Goal: Task Accomplishment & Management: Manage account settings

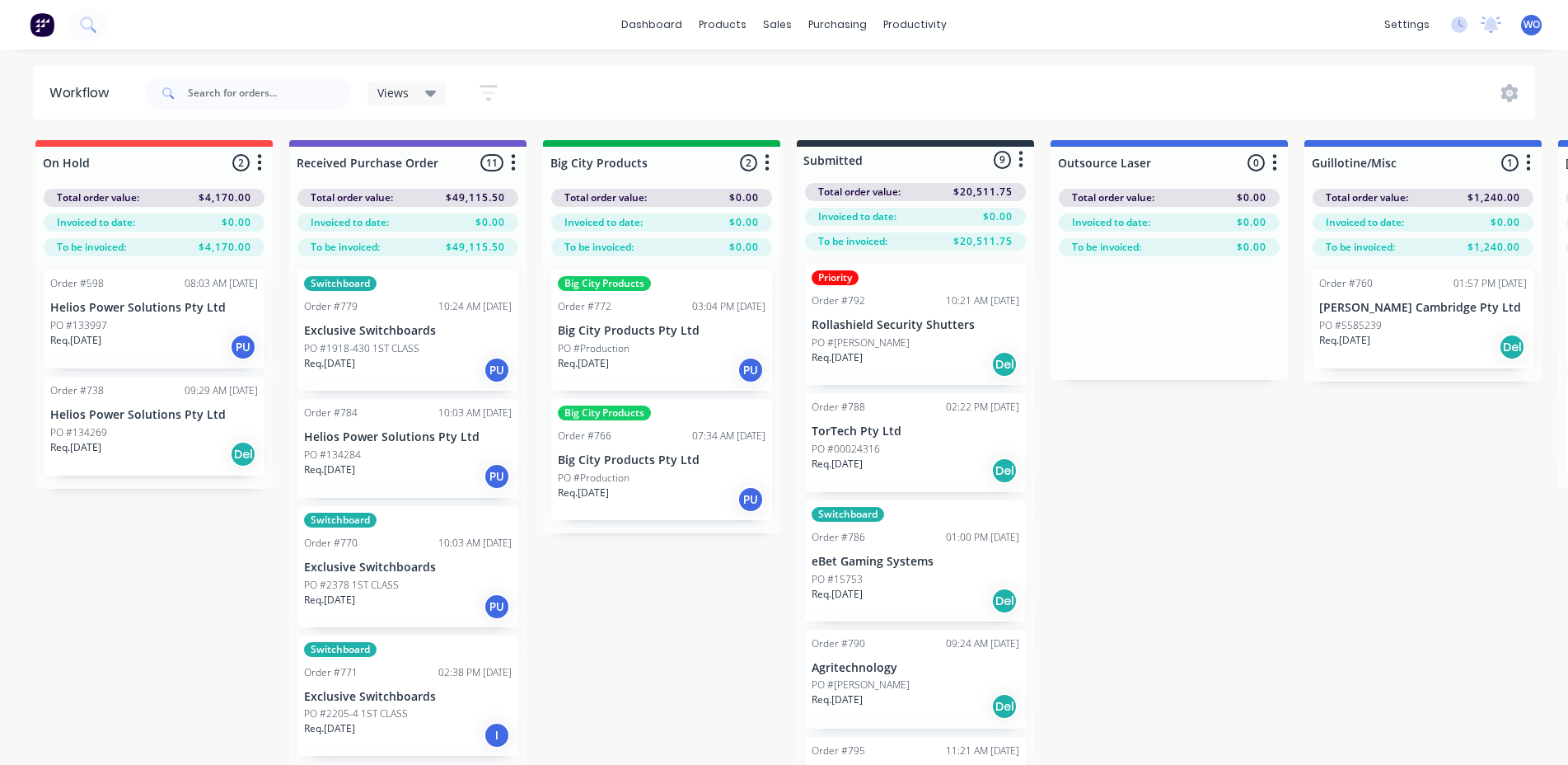
click at [37, 32] on img at bounding box center [43, 25] width 25 height 25
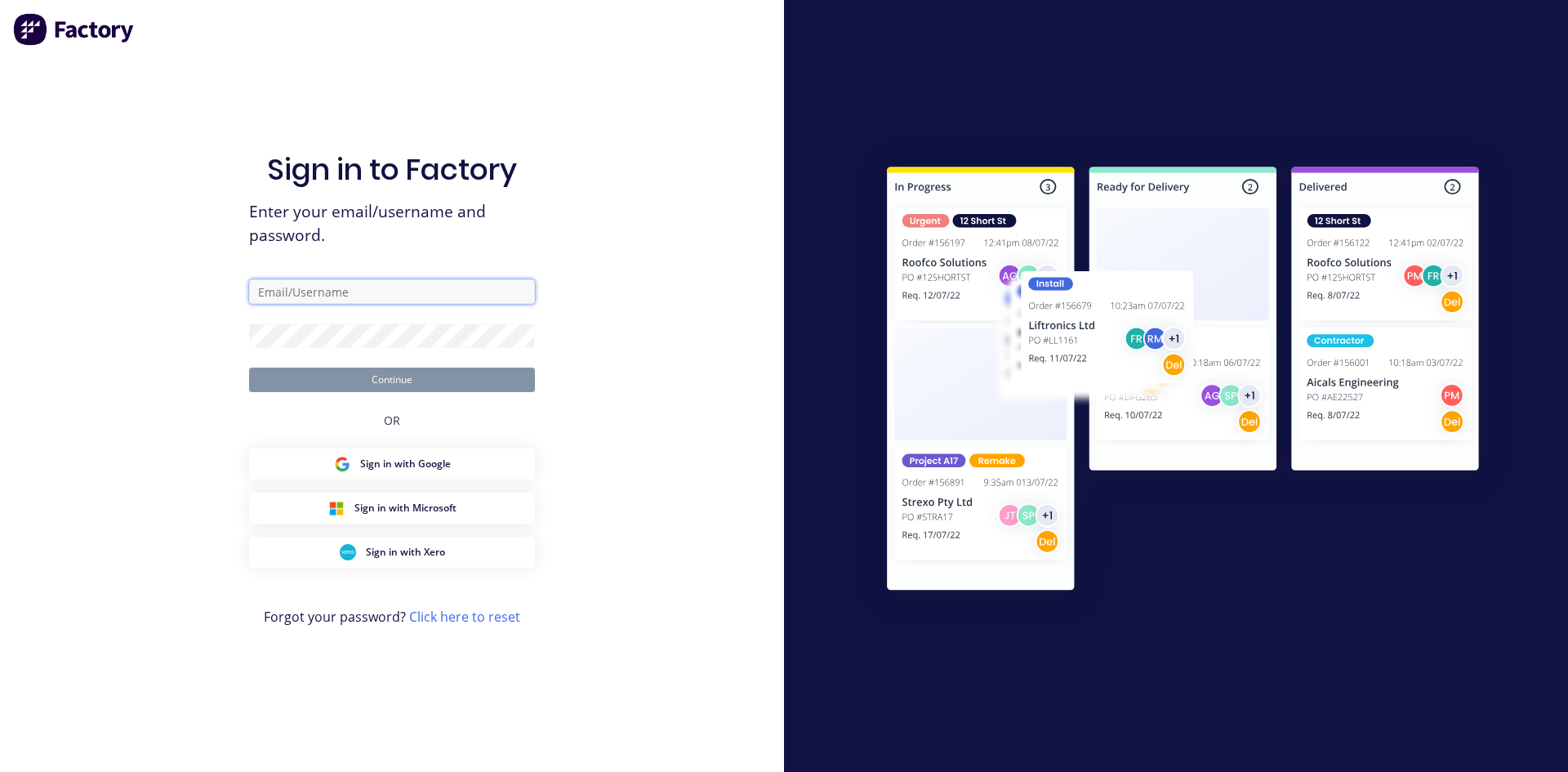
type input "[EMAIL_ADDRESS][DOMAIN_NAME]"
click at [326, 376] on button "Continue" at bounding box center [392, 381] width 286 height 25
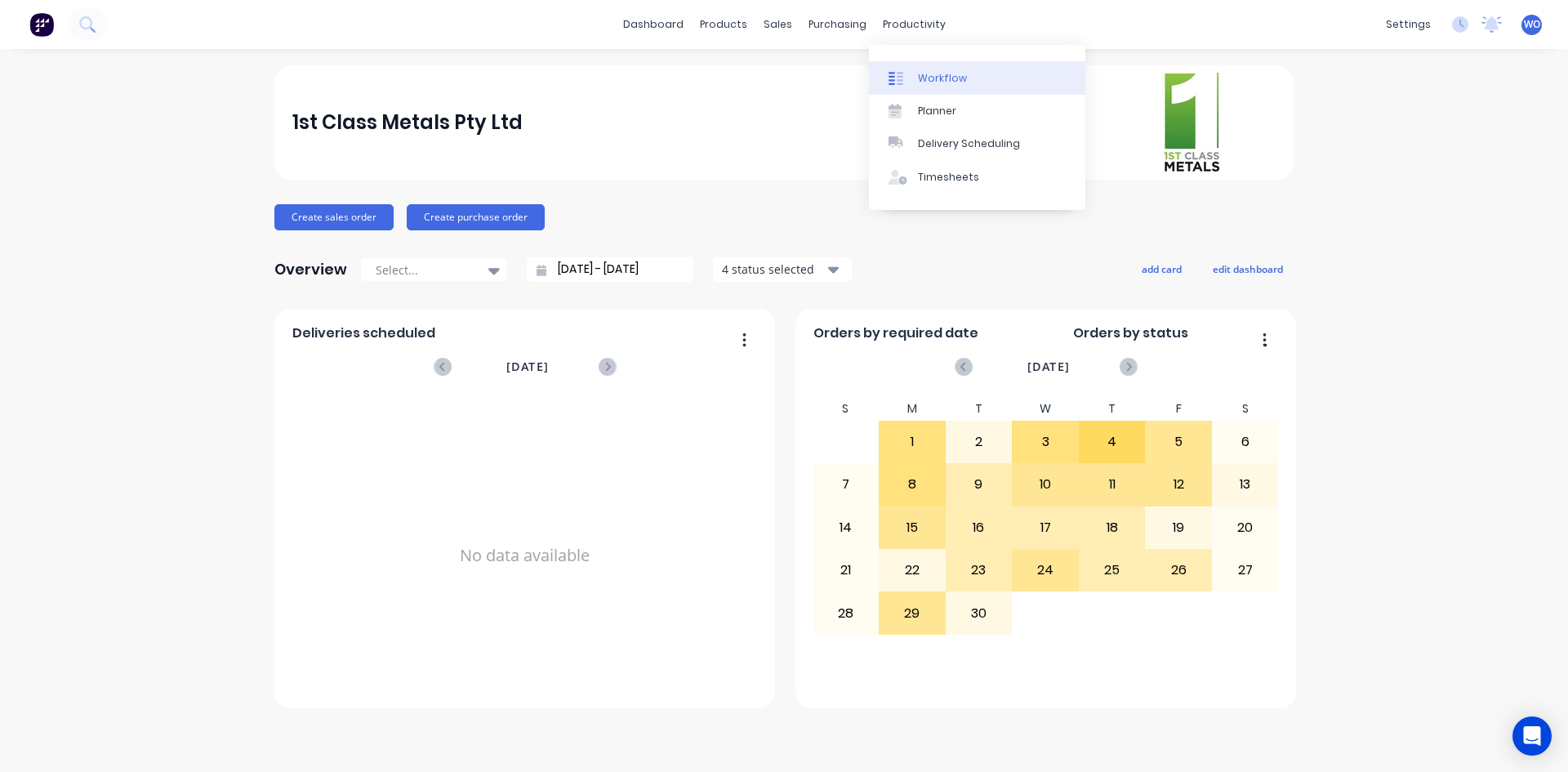
click at [968, 82] on link "Workflow" at bounding box center [976, 78] width 216 height 33
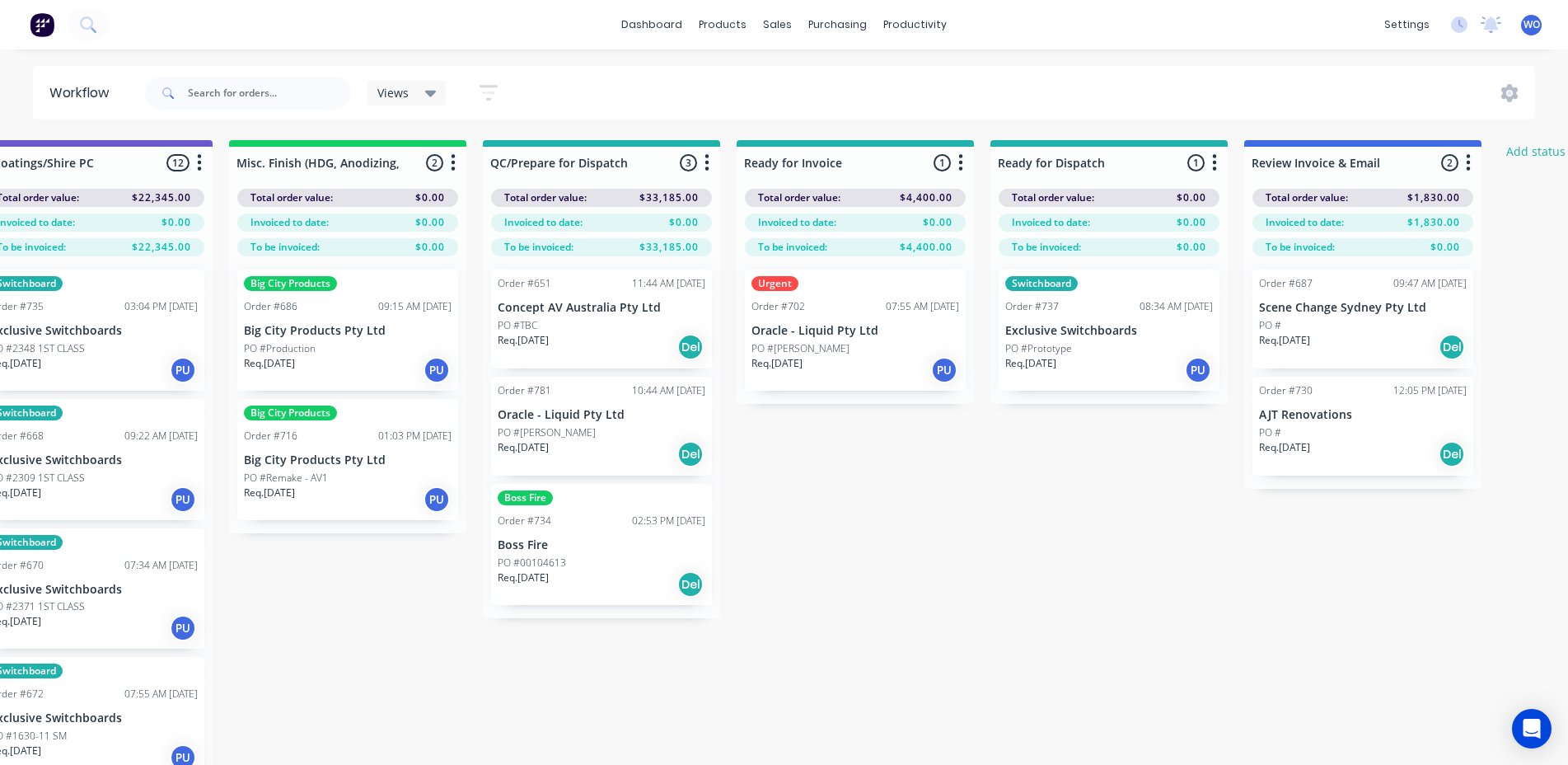
scroll to position [0, 5887]
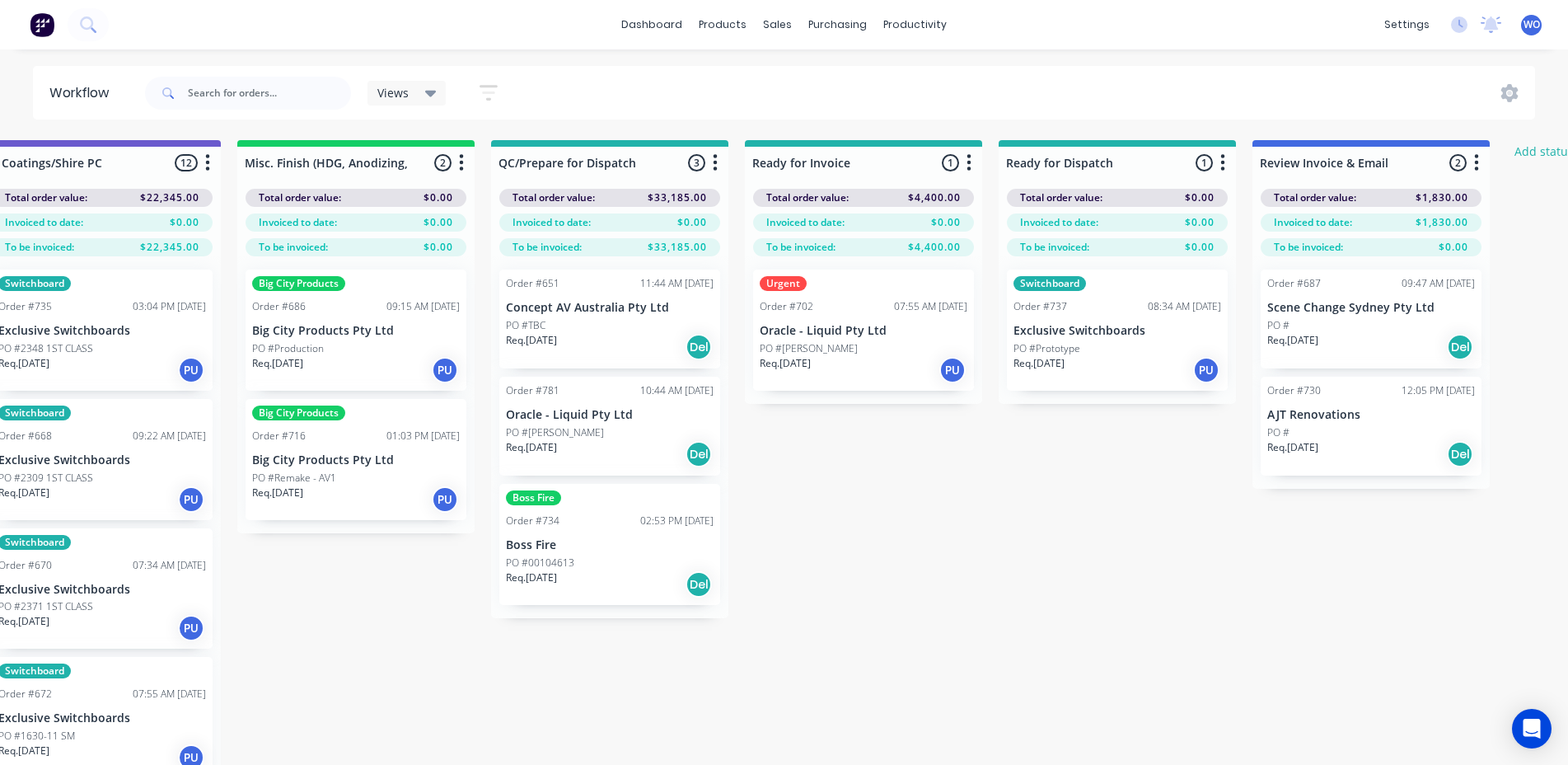
click at [36, 21] on img at bounding box center [43, 25] width 25 height 25
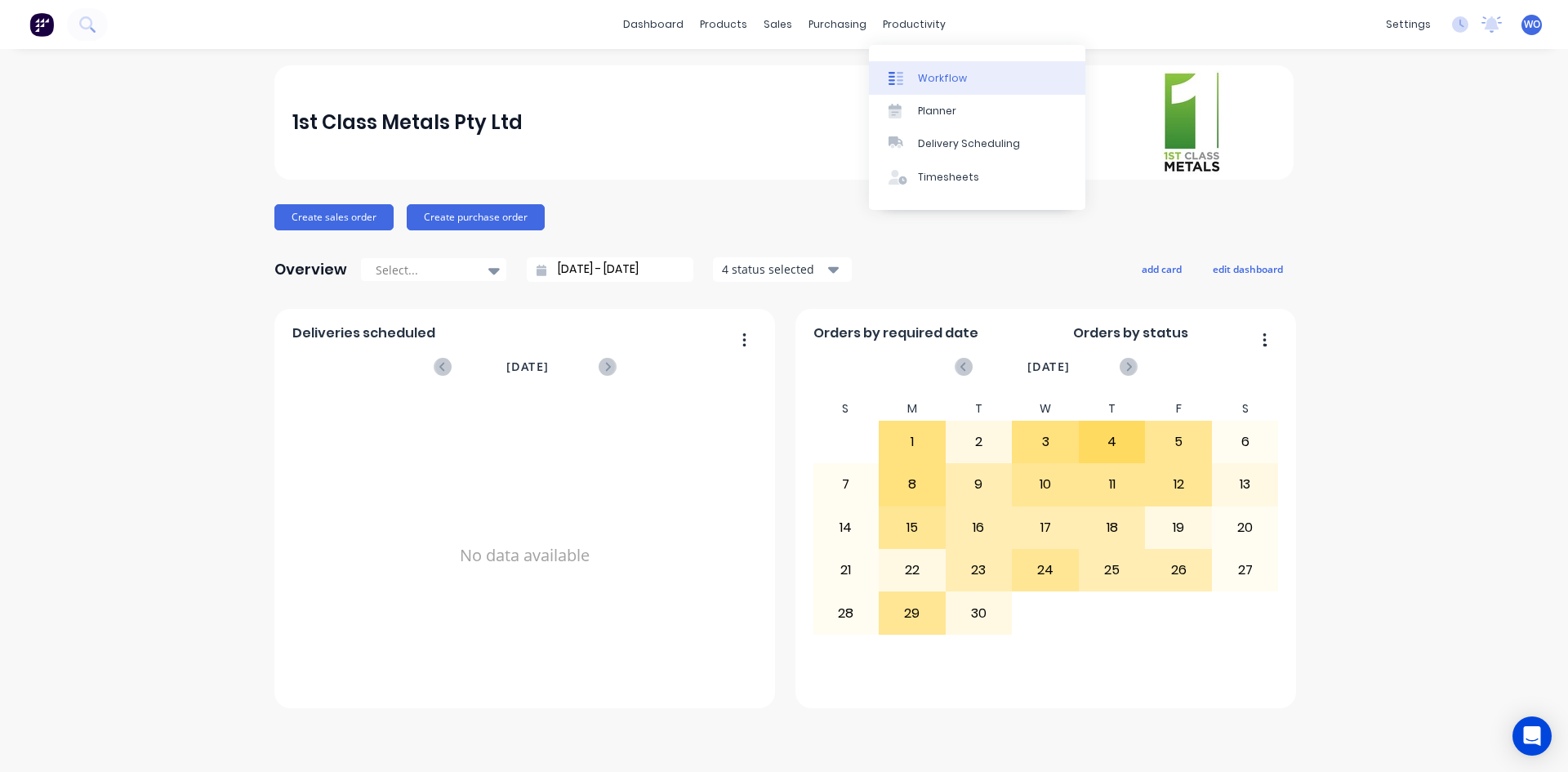
click at [937, 69] on link "Workflow" at bounding box center [976, 78] width 216 height 33
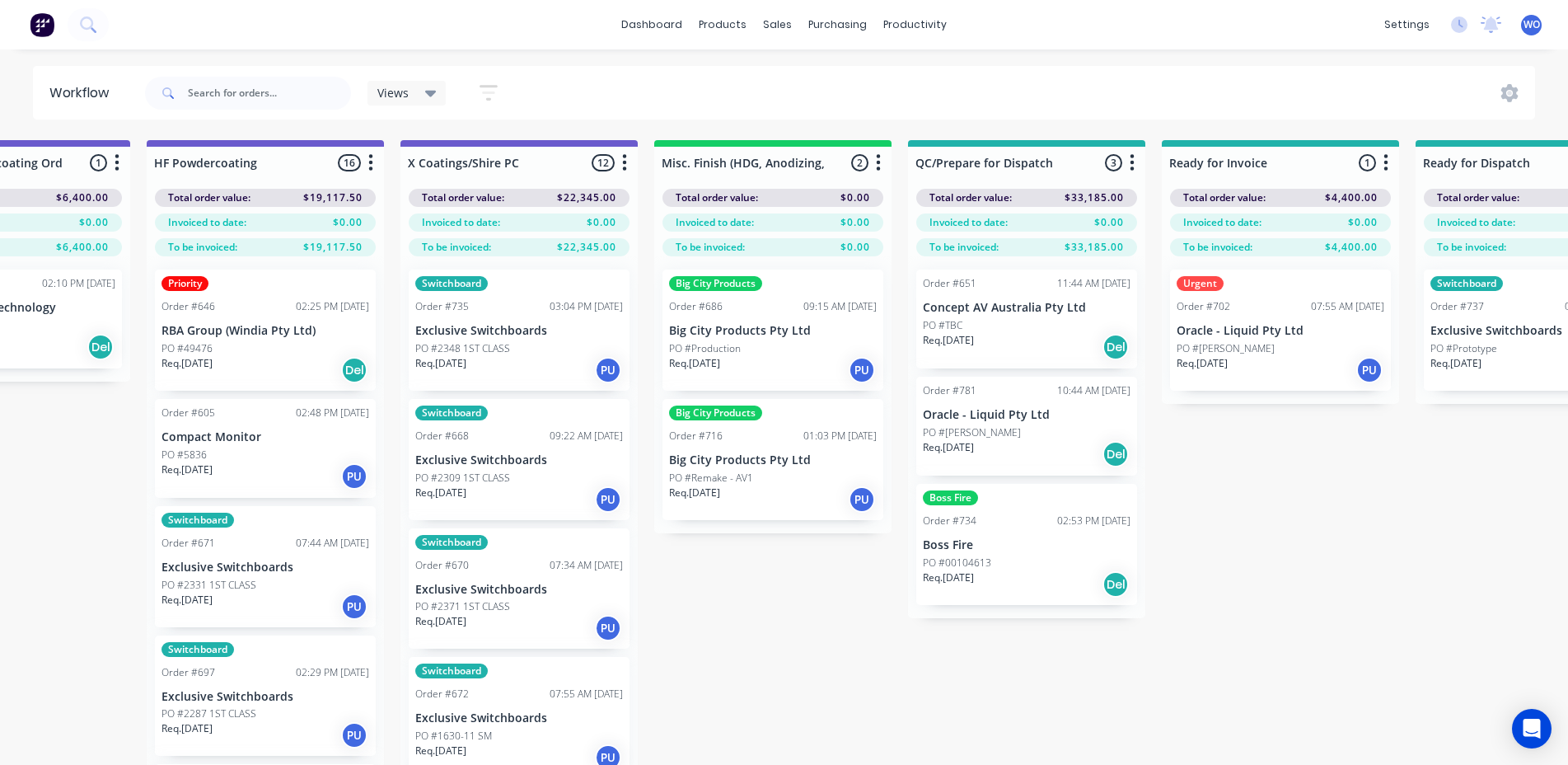
scroll to position [0, 5471]
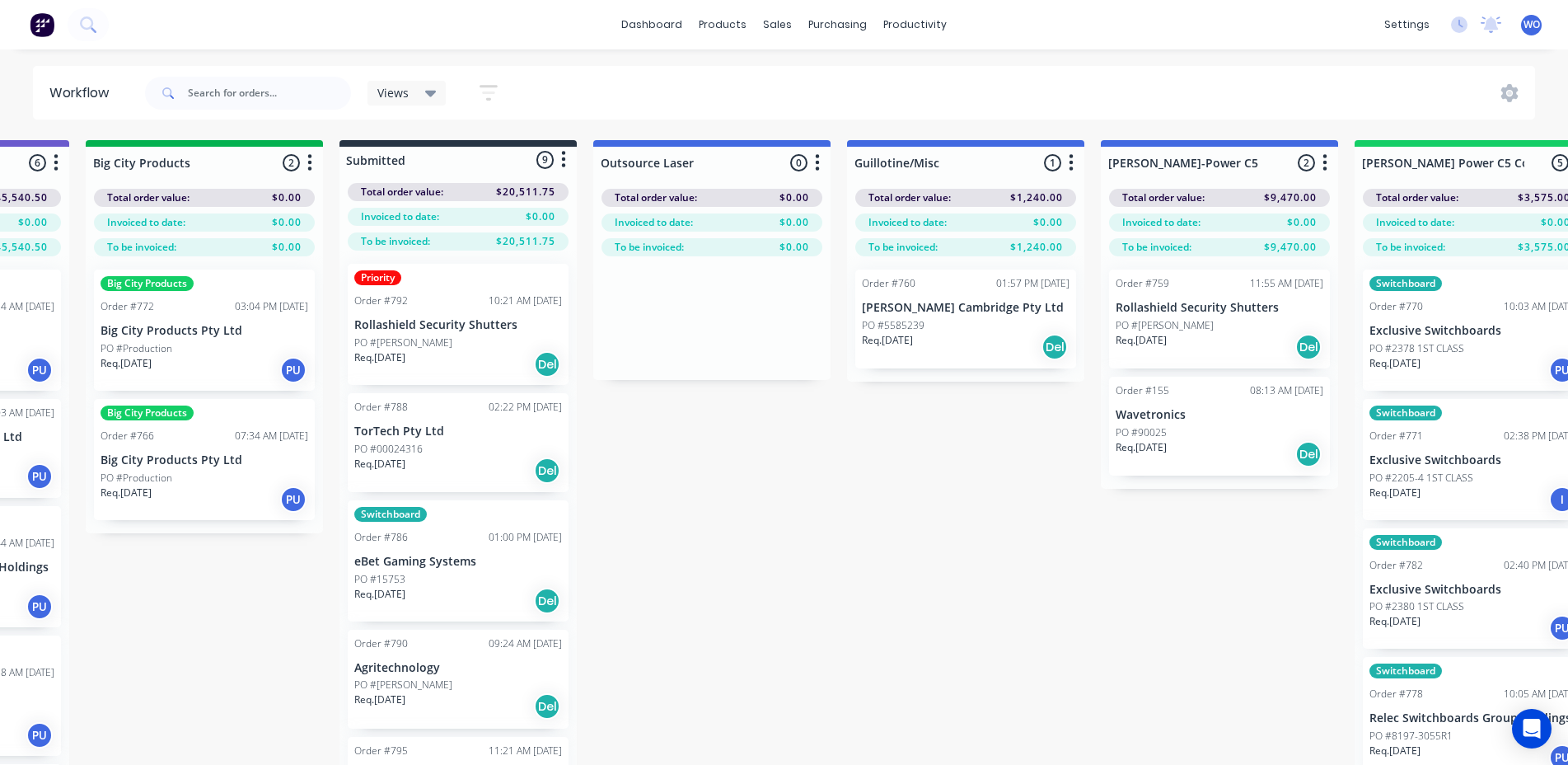
scroll to position [0, 0]
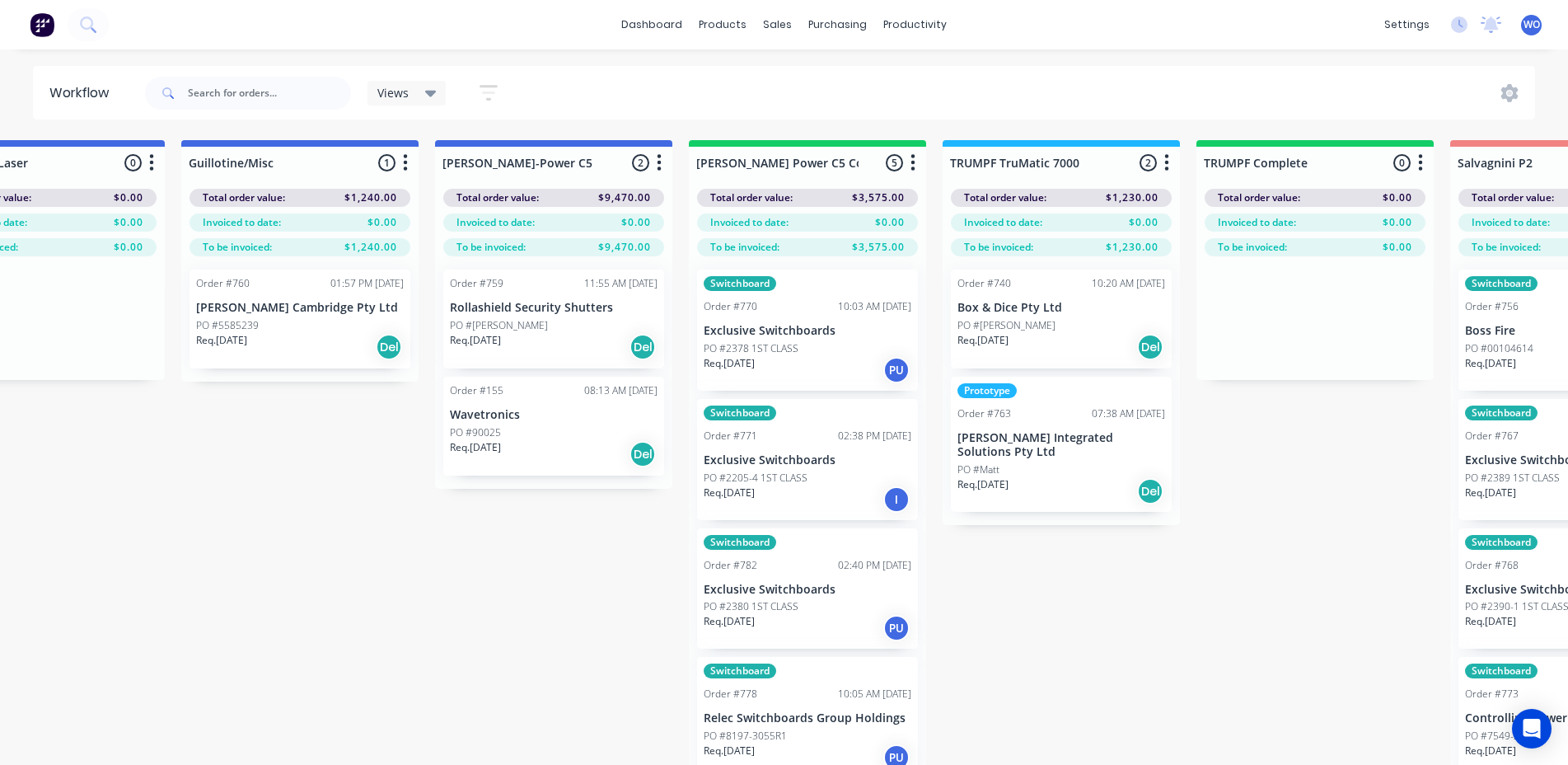
scroll to position [0, 1273]
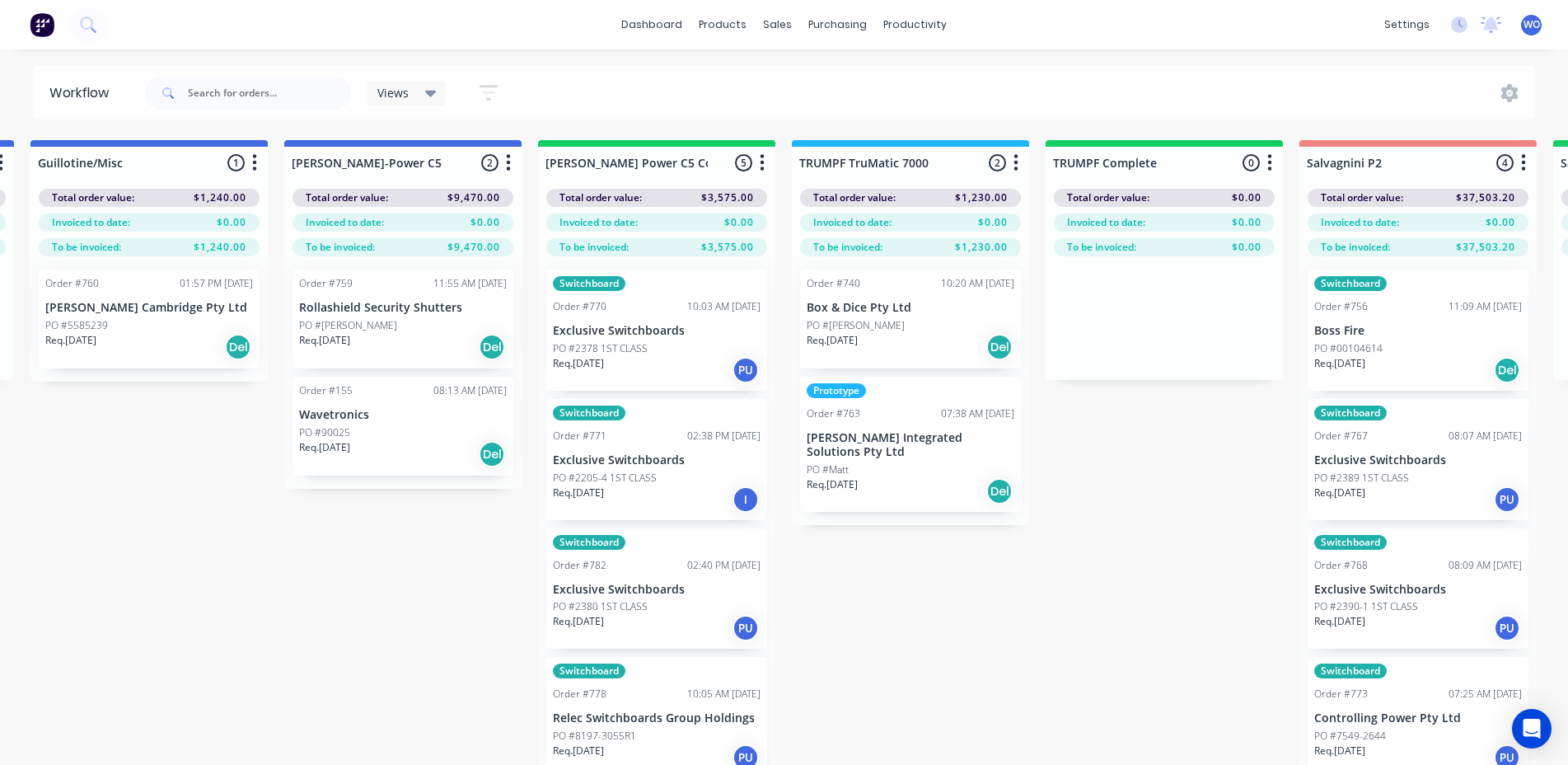
click at [47, 23] on img at bounding box center [43, 25] width 25 height 25
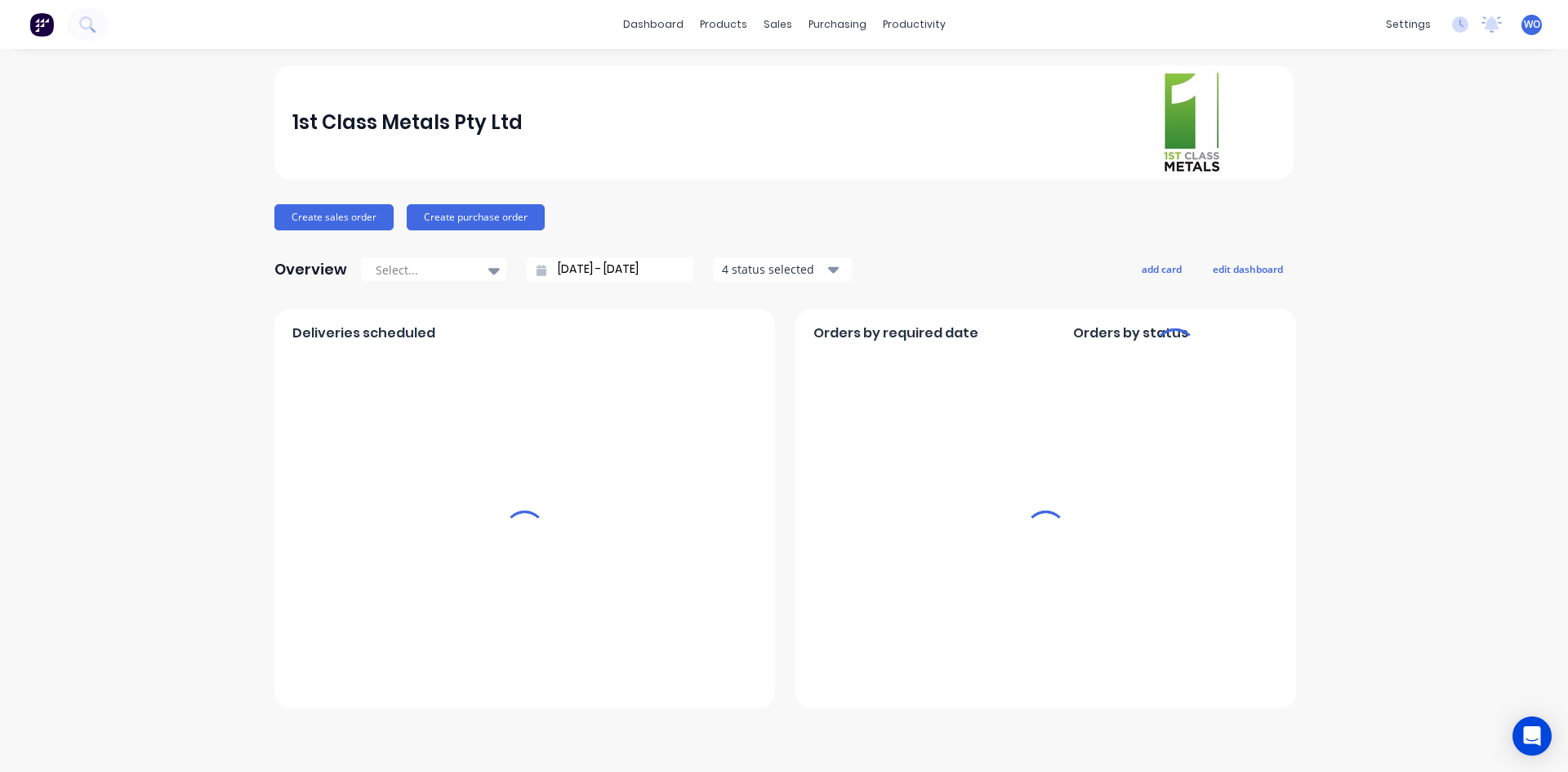
click at [98, 40] on div "Workflow" at bounding box center [73, 32] width 49 height 14
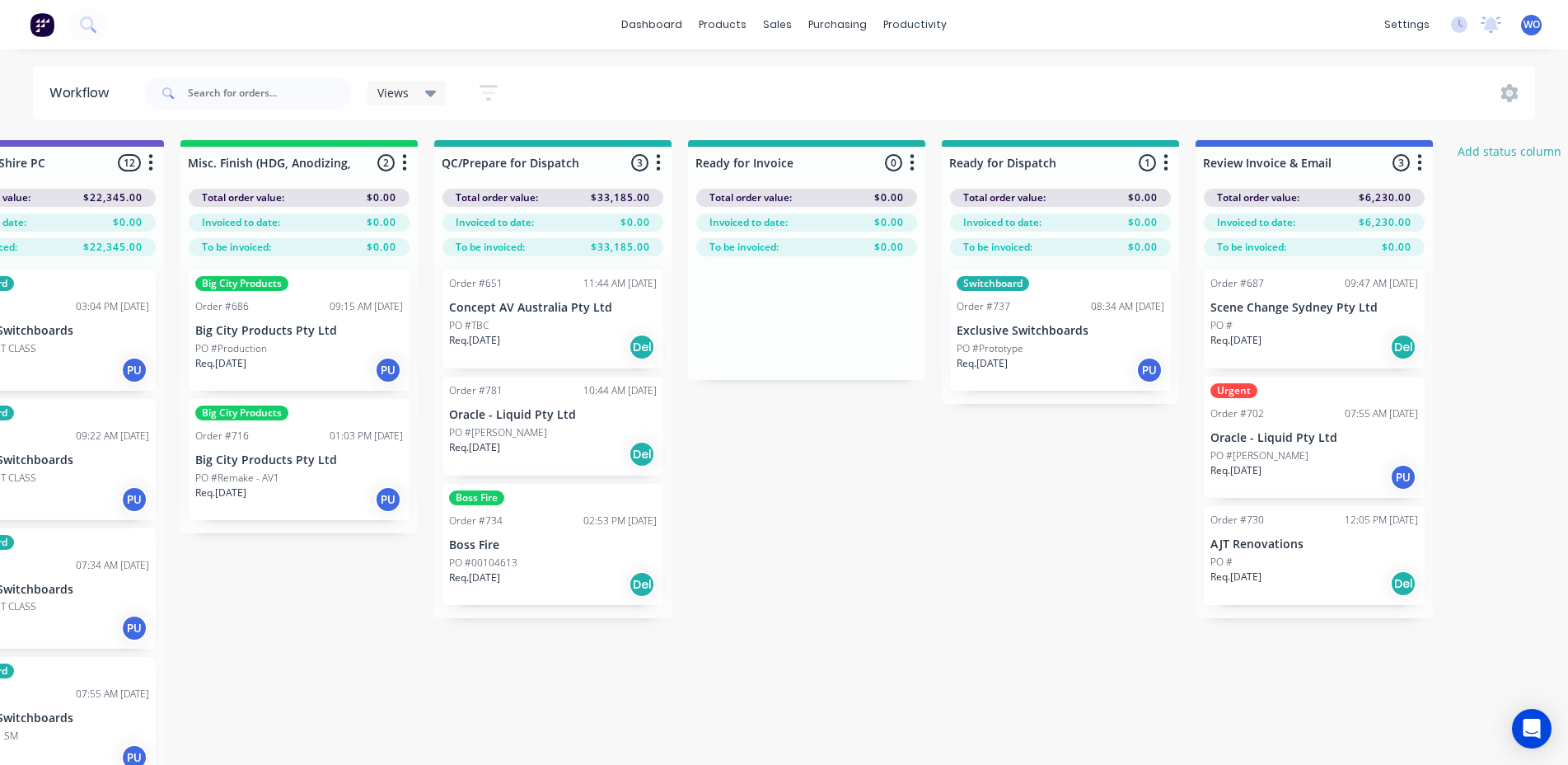
scroll to position [0, 5830]
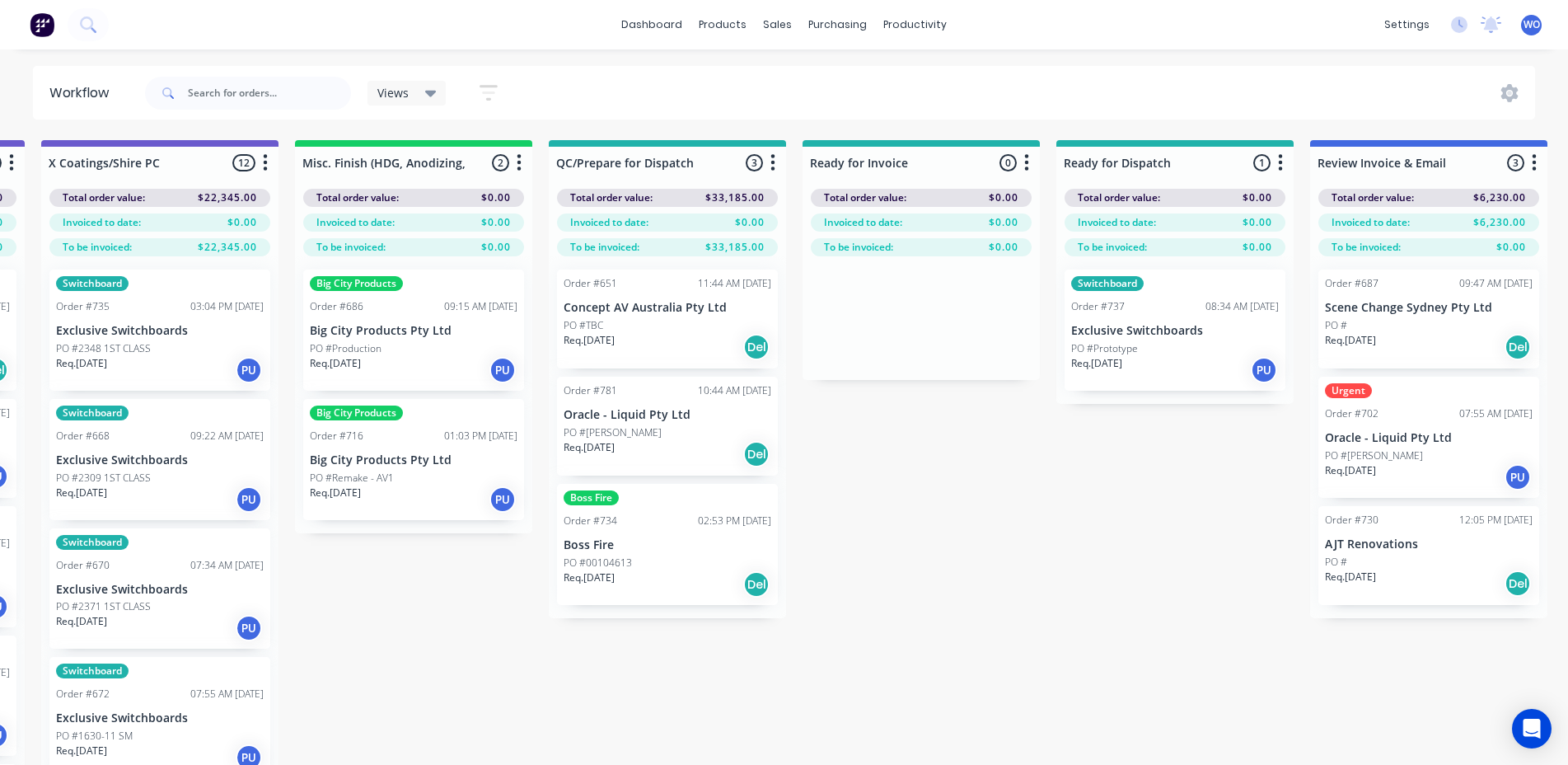
click at [1446, 482] on div "Req. [DATE] PU" at bounding box center [1428, 477] width 207 height 28
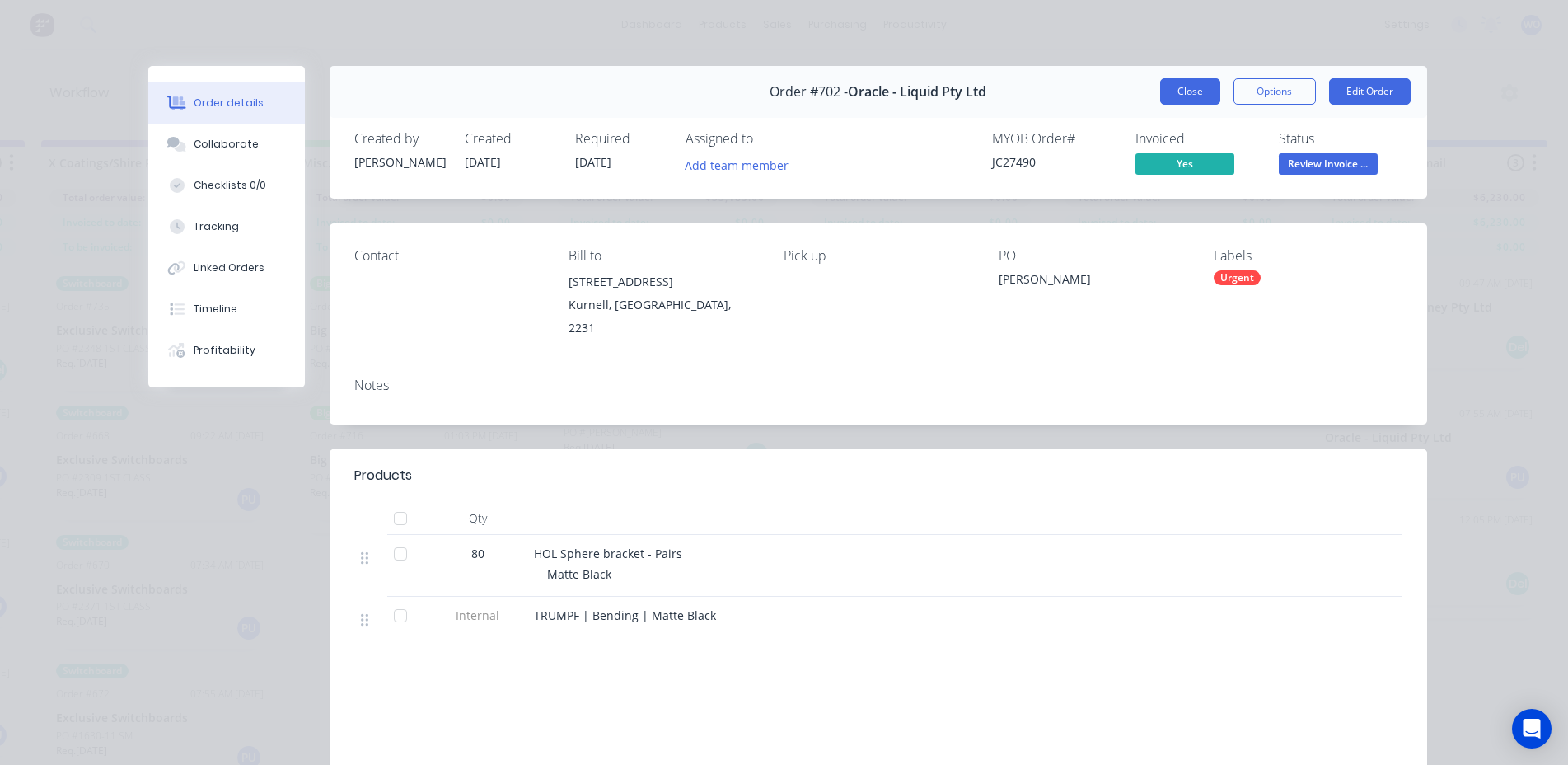
click at [1195, 104] on button "Close" at bounding box center [1190, 91] width 60 height 26
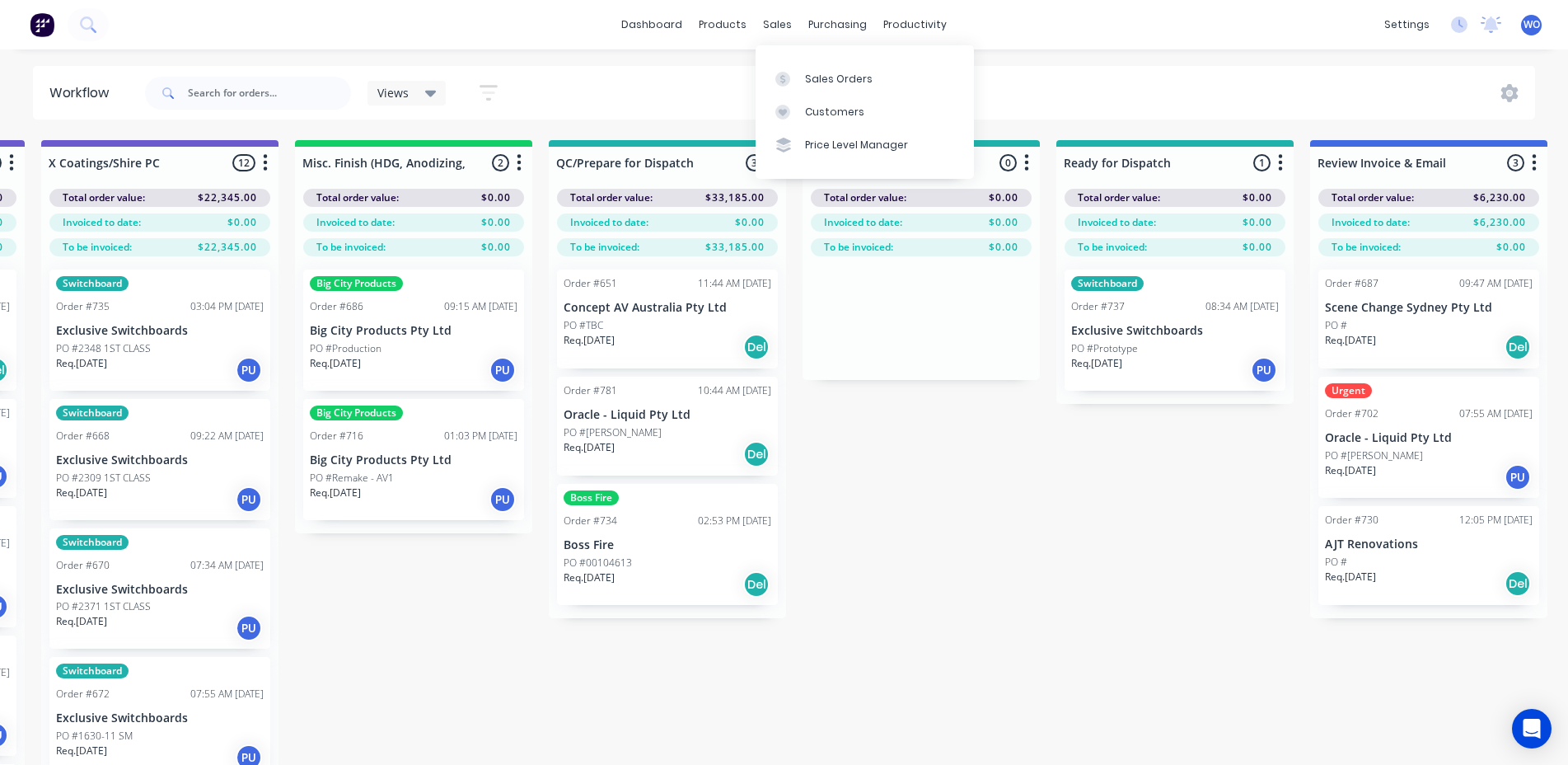
click at [805, 59] on div "Sales Orders Customers Price Level Manager" at bounding box center [864, 112] width 218 height 133
click at [810, 80] on div "Sales Orders" at bounding box center [839, 79] width 68 height 15
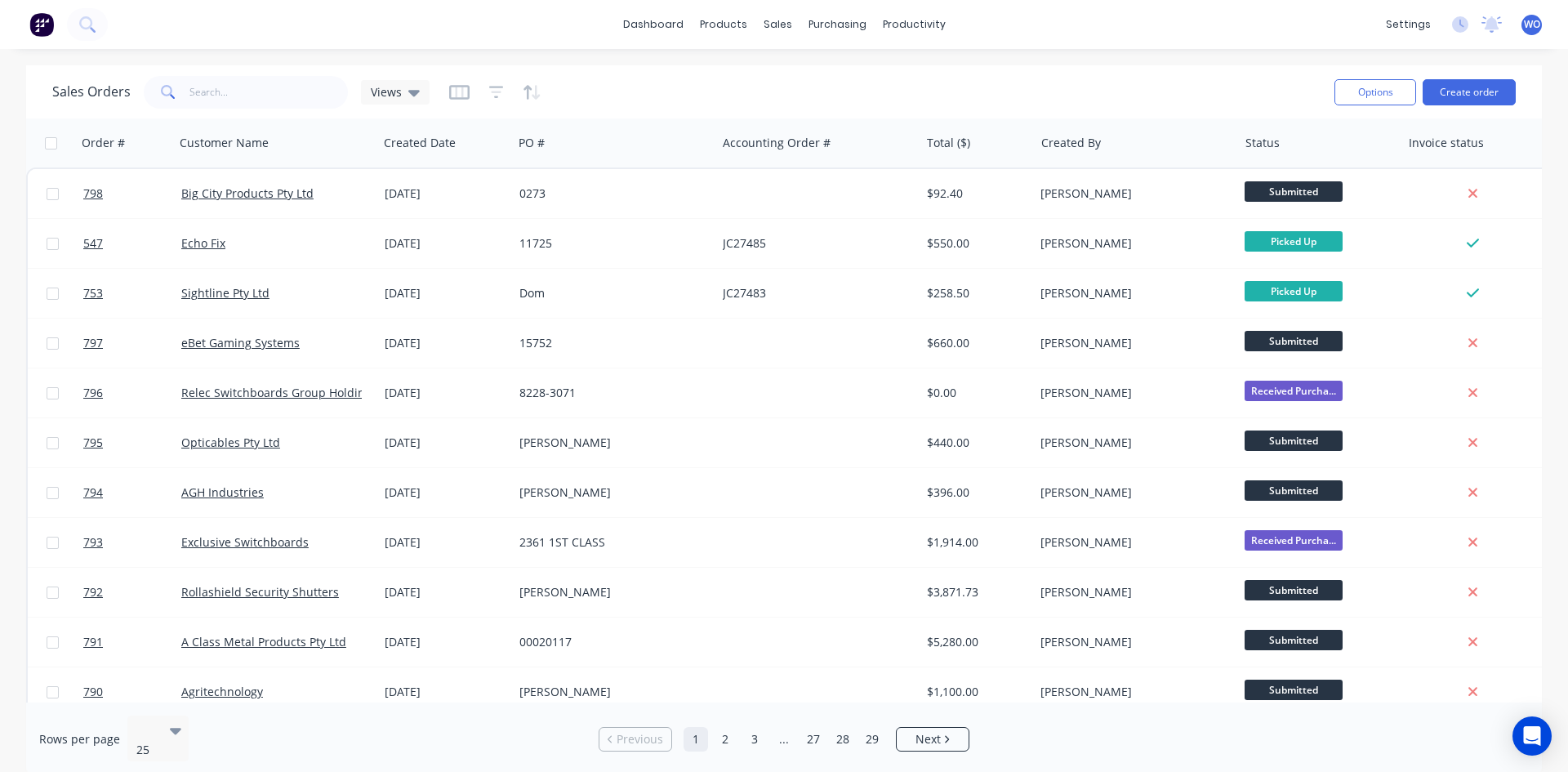
click at [186, 87] on span at bounding box center [167, 92] width 46 height 33
click at [233, 87] on input "text" at bounding box center [269, 92] width 159 height 33
type input "702"
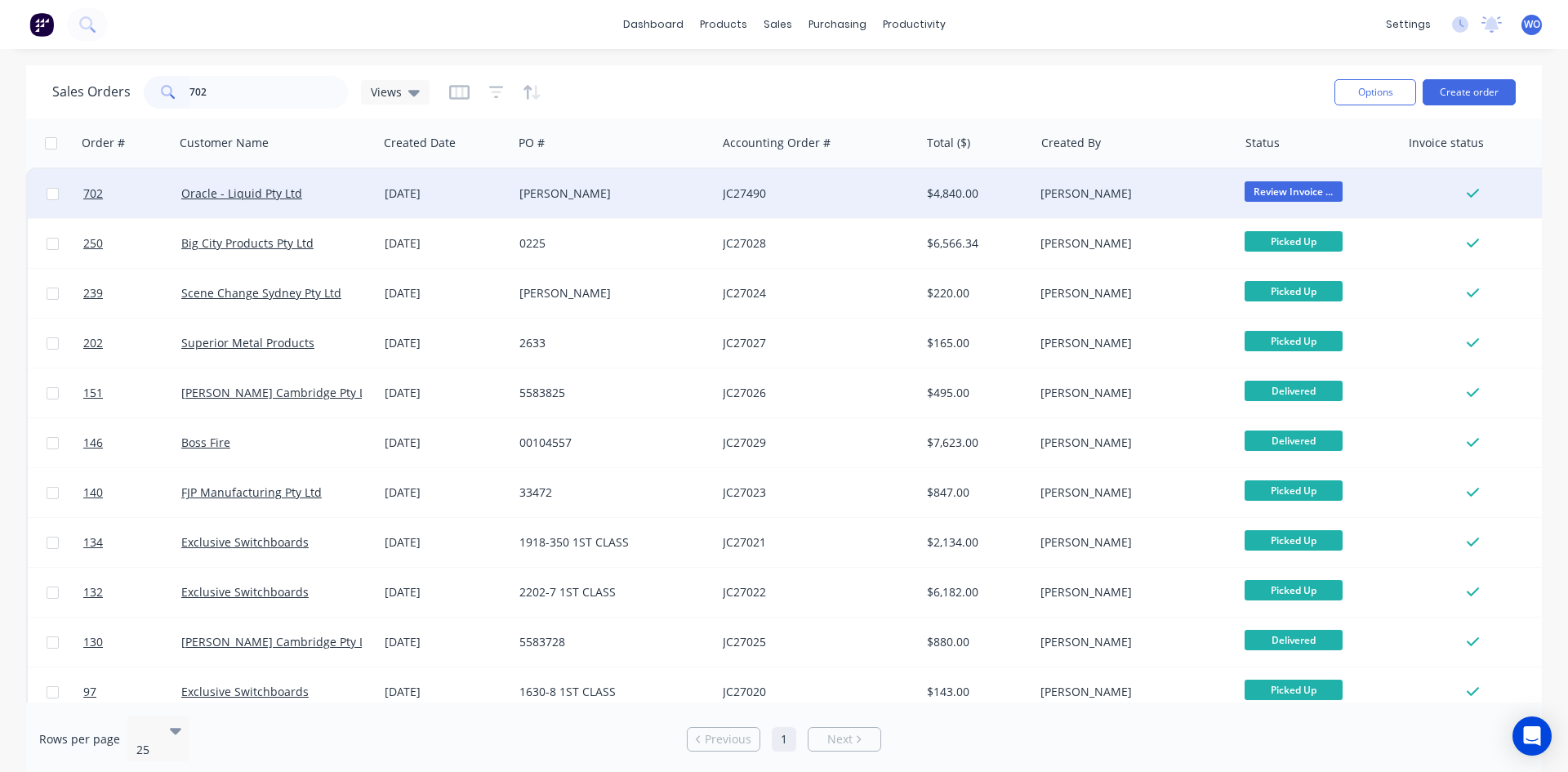
click at [789, 195] on div "JC27490" at bounding box center [813, 193] width 182 height 16
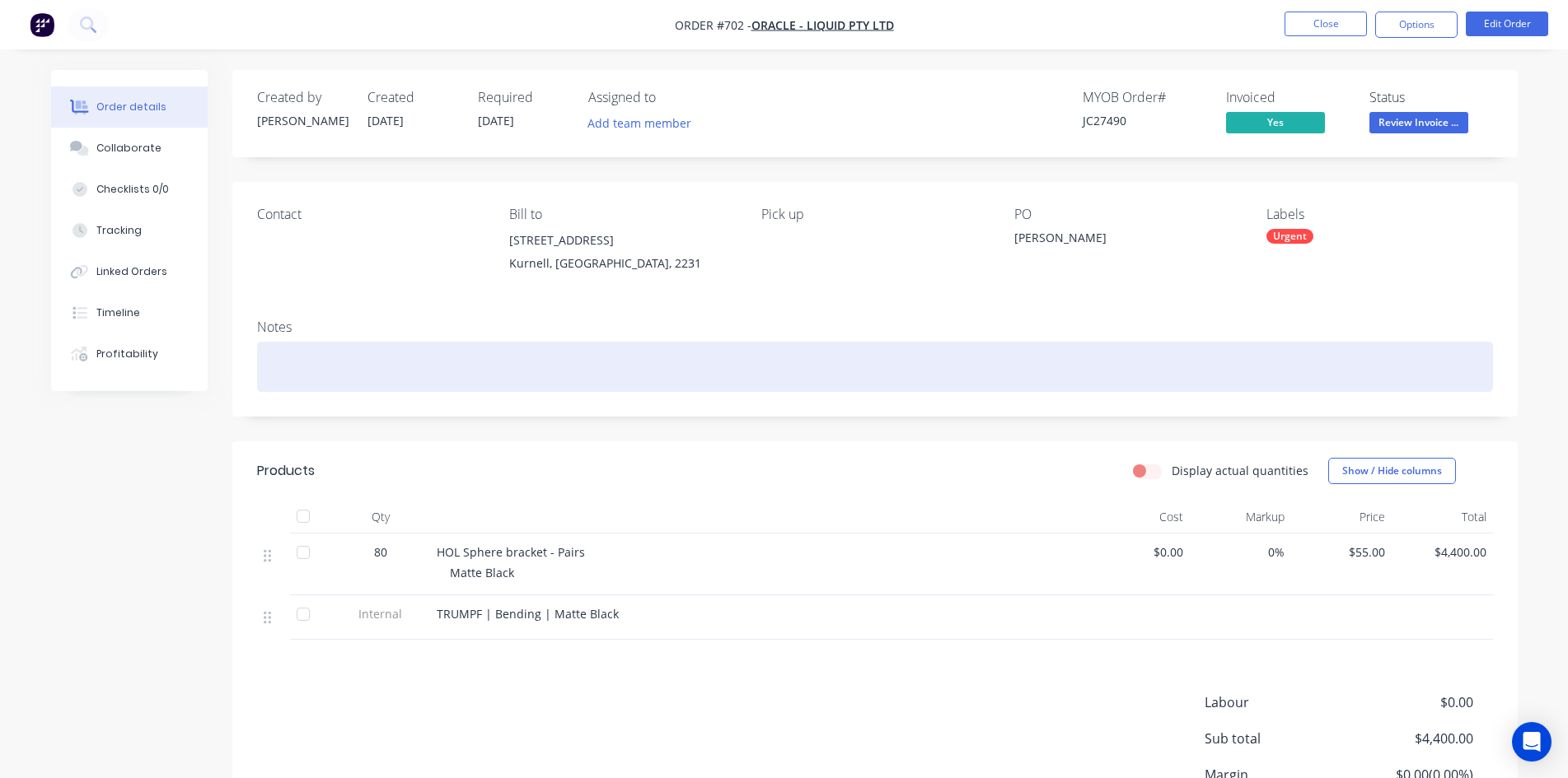
click at [832, 363] on div at bounding box center [874, 367] width 1236 height 50
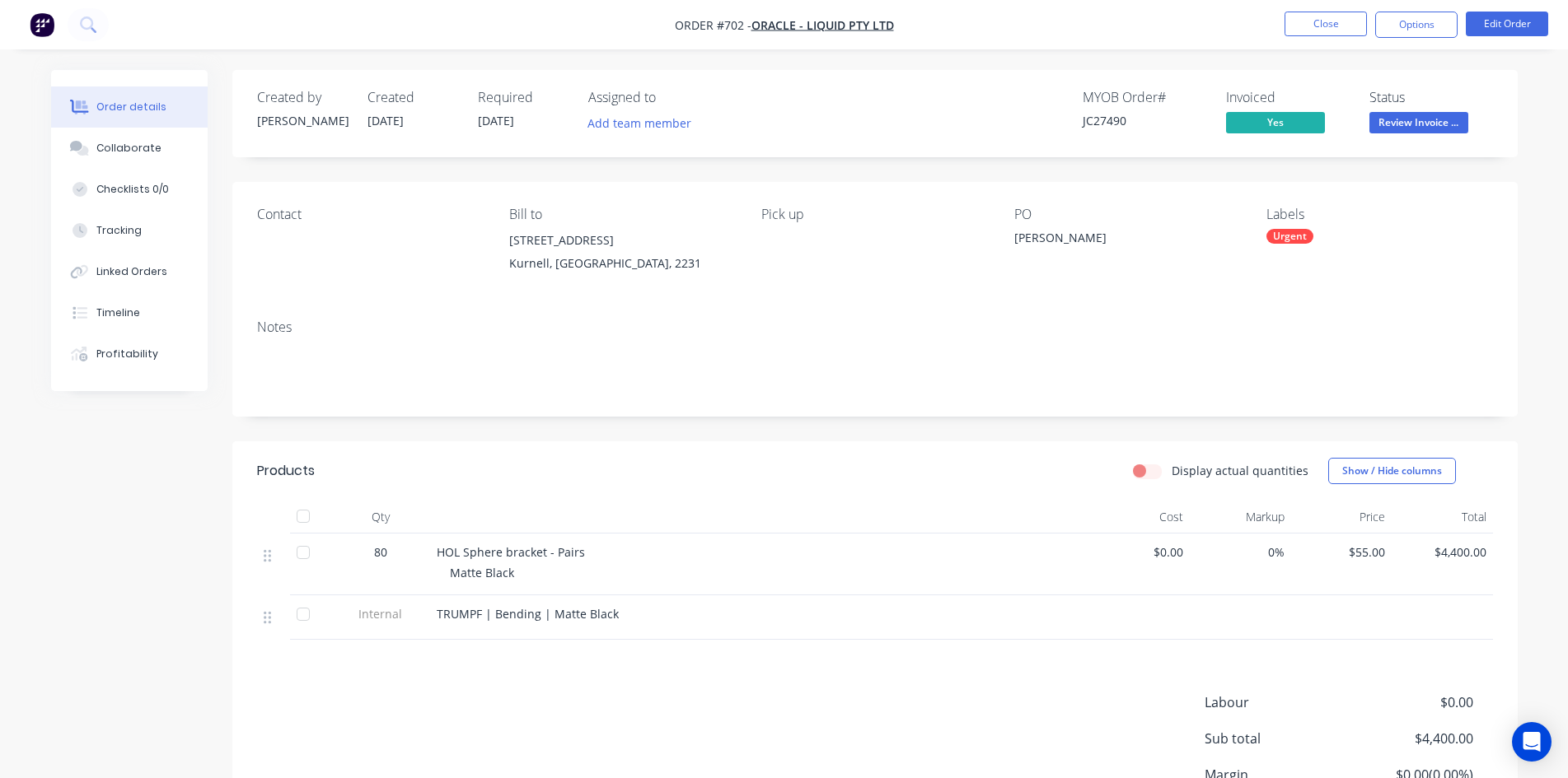
click at [820, 464] on div "Display actual quantities Show / Hide columns" at bounding box center [1006, 471] width 973 height 26
click at [1404, 22] on button "Options" at bounding box center [1416, 24] width 82 height 26
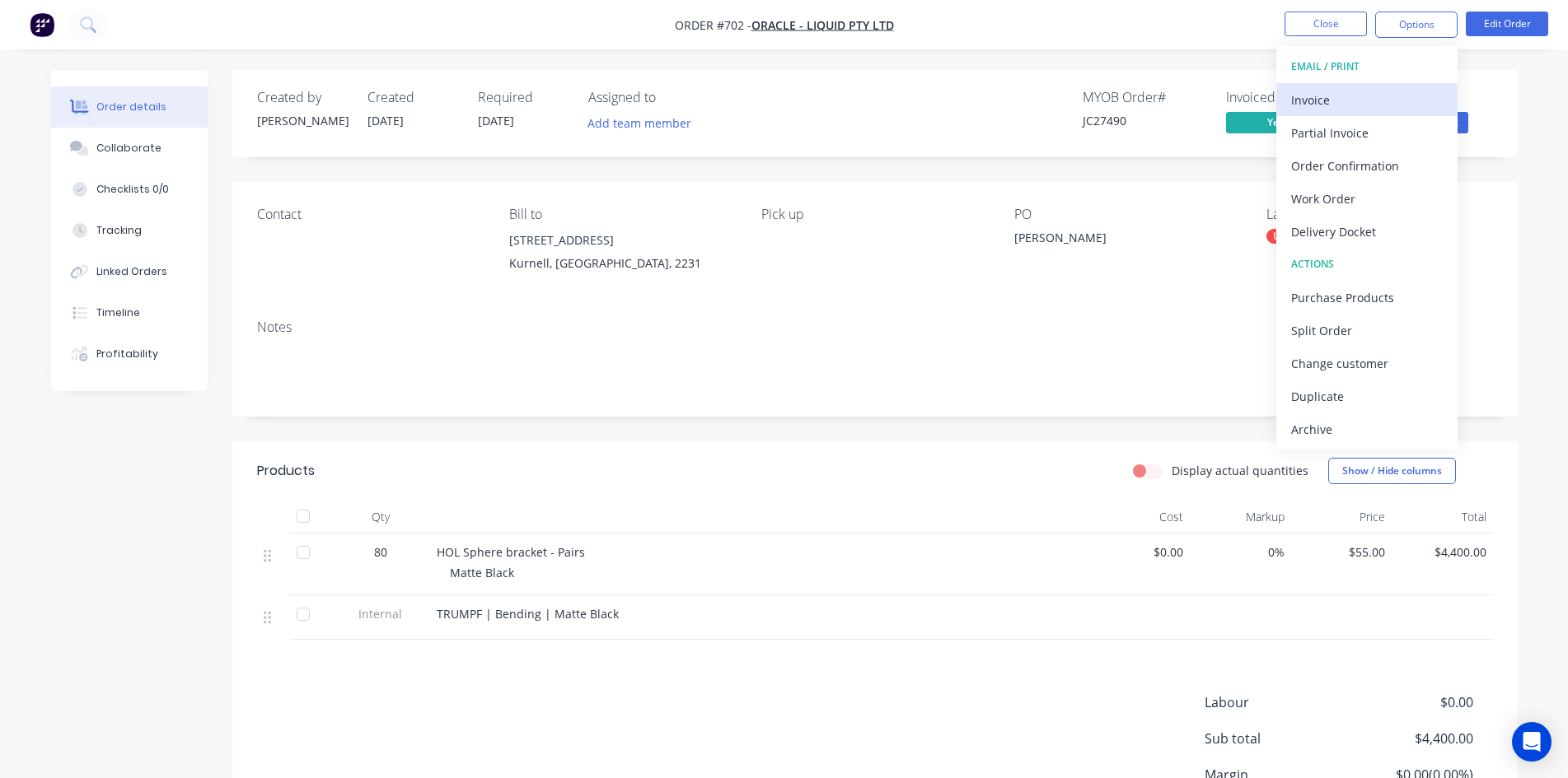
click at [1349, 89] on div "Invoice" at bounding box center [1366, 100] width 151 height 24
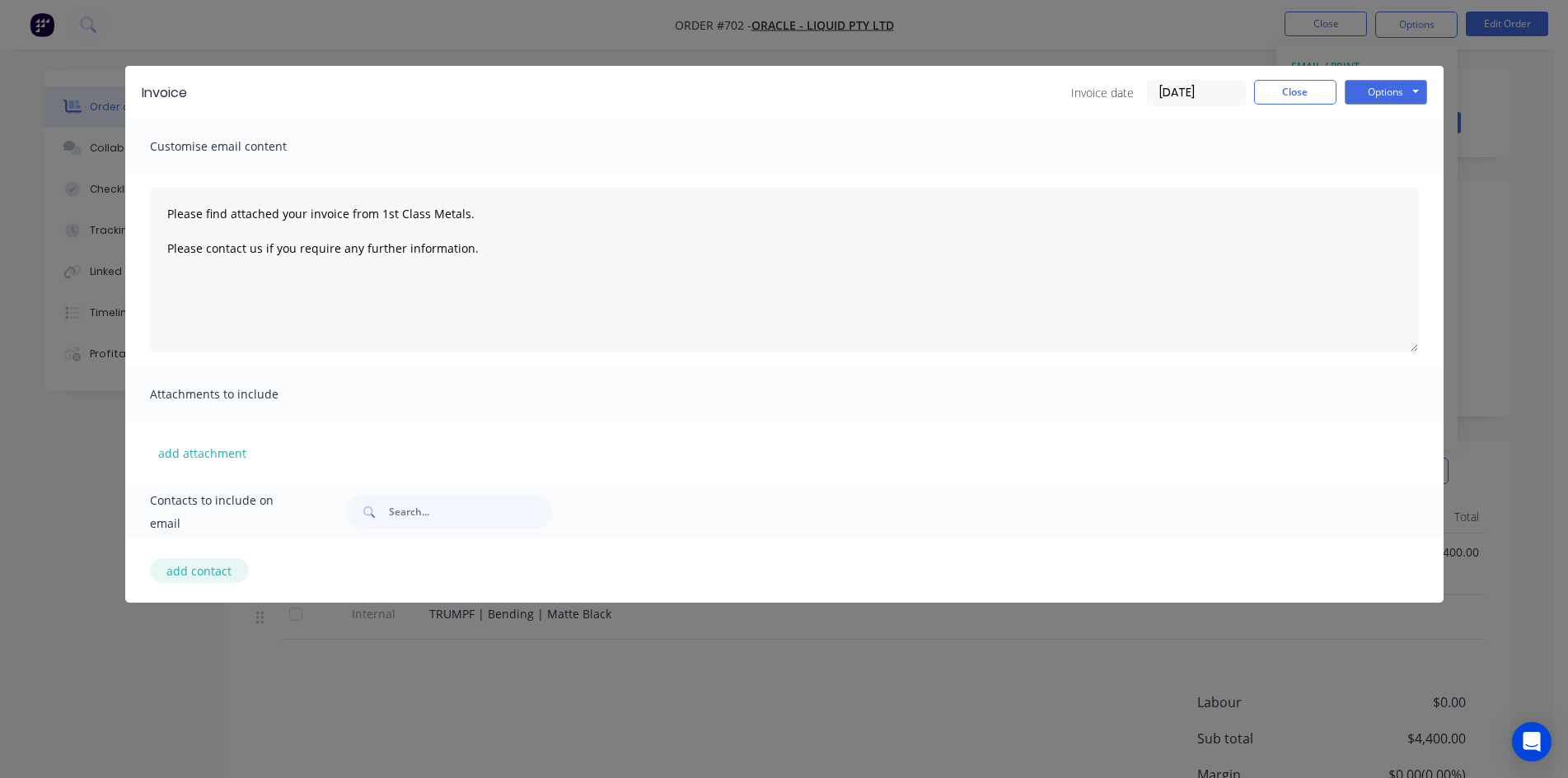
click at [237, 573] on button "add contact" at bounding box center [200, 571] width 99 height 25
select select "AU"
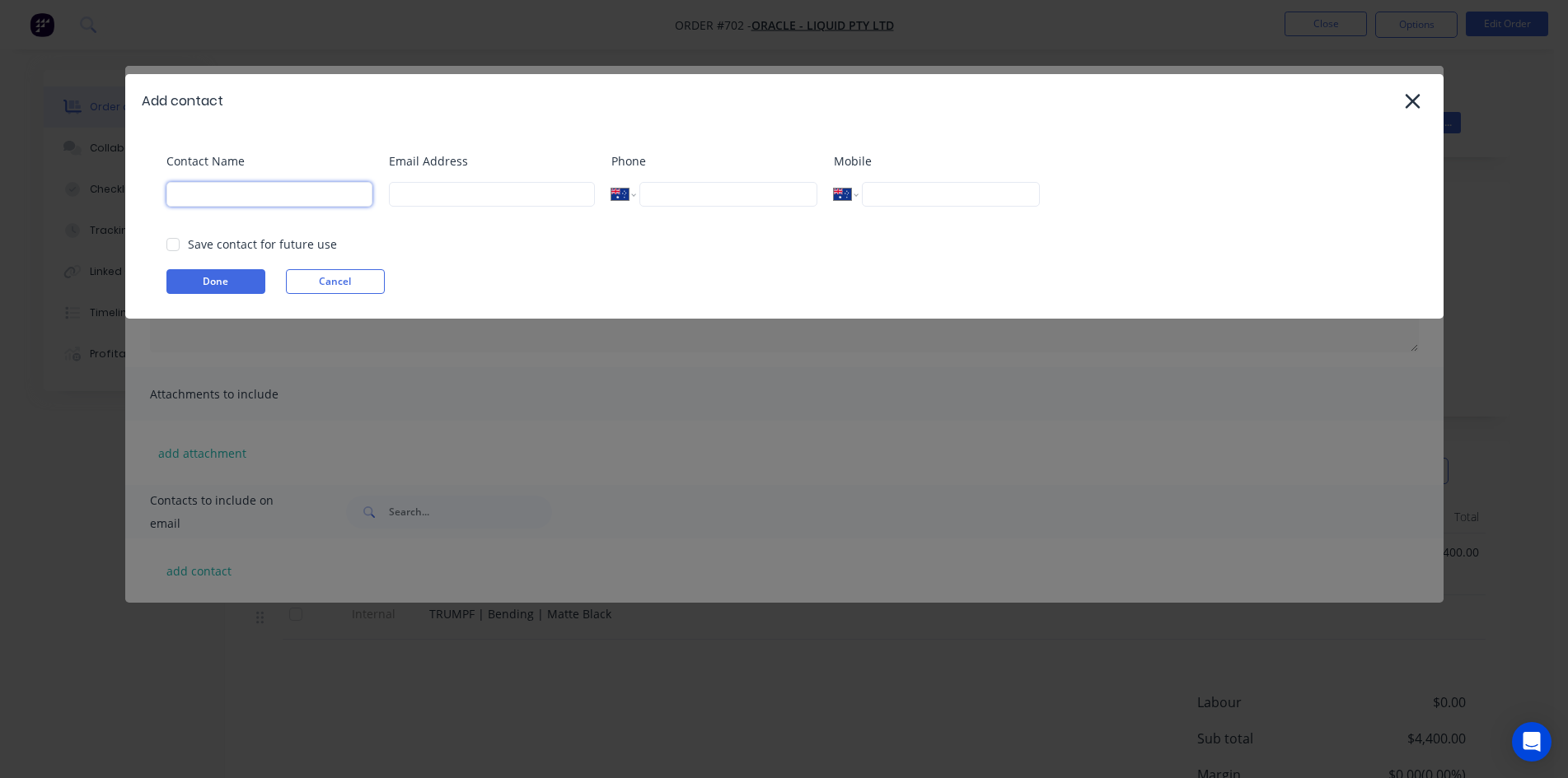
click at [231, 202] on input at bounding box center [269, 195] width 206 height 25
type input "[PERSON_NAME]"
click at [468, 202] on input at bounding box center [491, 195] width 206 height 25
type input "[PERSON_NAME][EMAIL_ADDRESS][DOMAIN_NAME]"
click at [204, 196] on input "[PERSON_NAME]" at bounding box center [269, 195] width 206 height 25
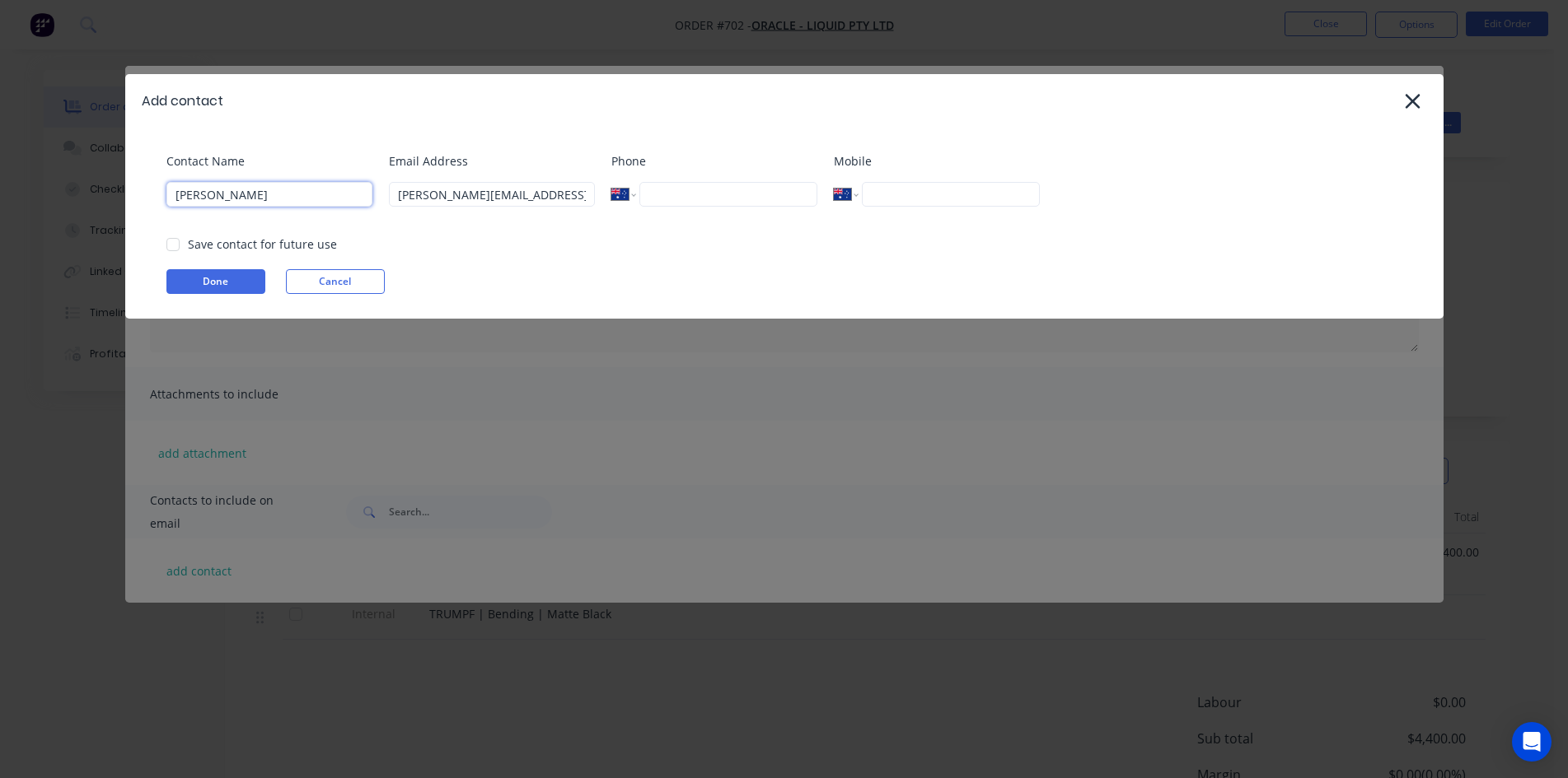
click at [185, 250] on div at bounding box center [173, 244] width 33 height 33
type input "[PERSON_NAME]"
click at [208, 278] on button "Done" at bounding box center [216, 282] width 99 height 25
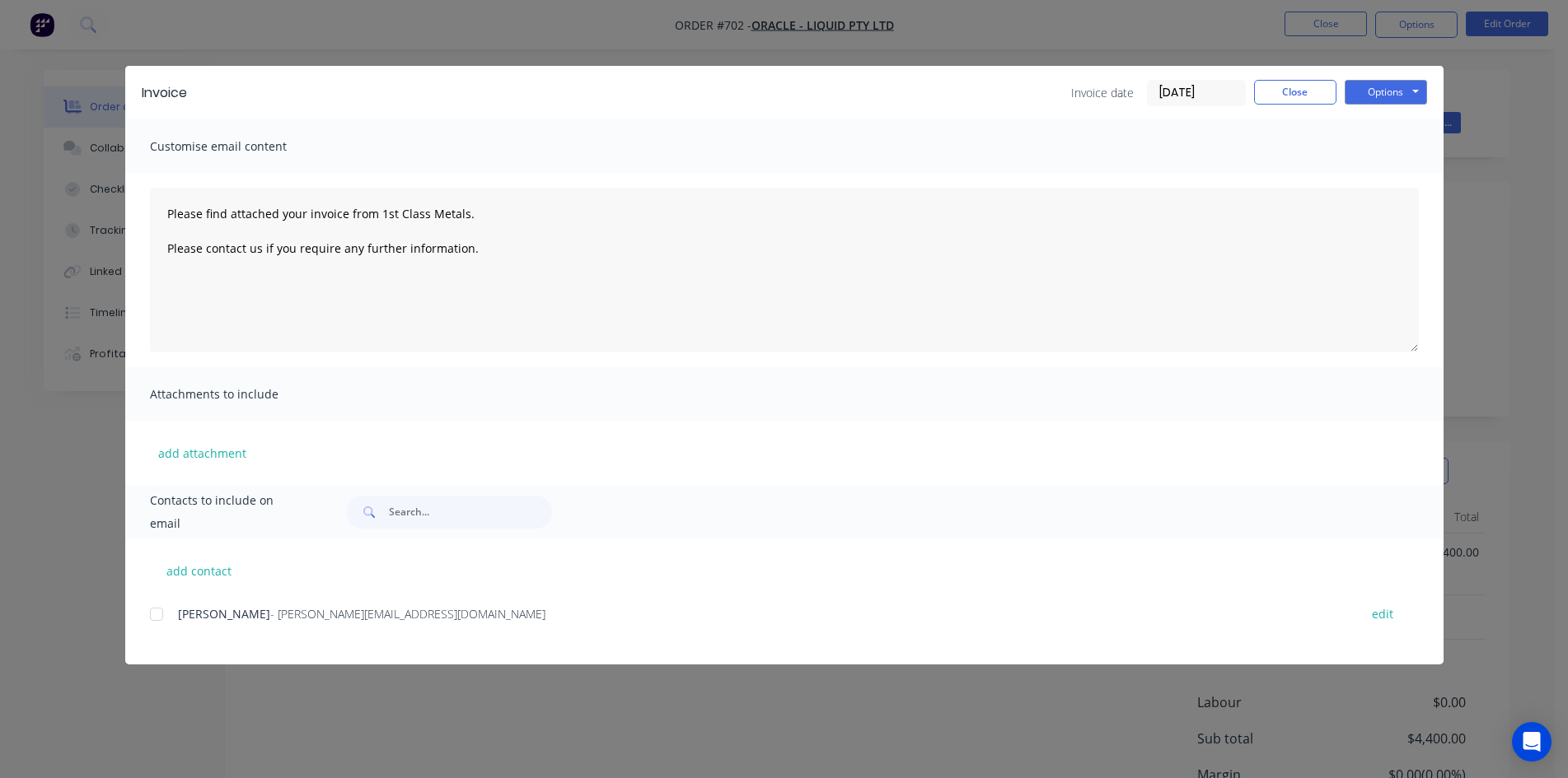
click at [149, 618] on div at bounding box center [157, 614] width 33 height 33
click at [1411, 92] on button "Options" at bounding box center [1385, 92] width 82 height 25
click at [1395, 168] on button "Email" at bounding box center [1396, 175] width 106 height 27
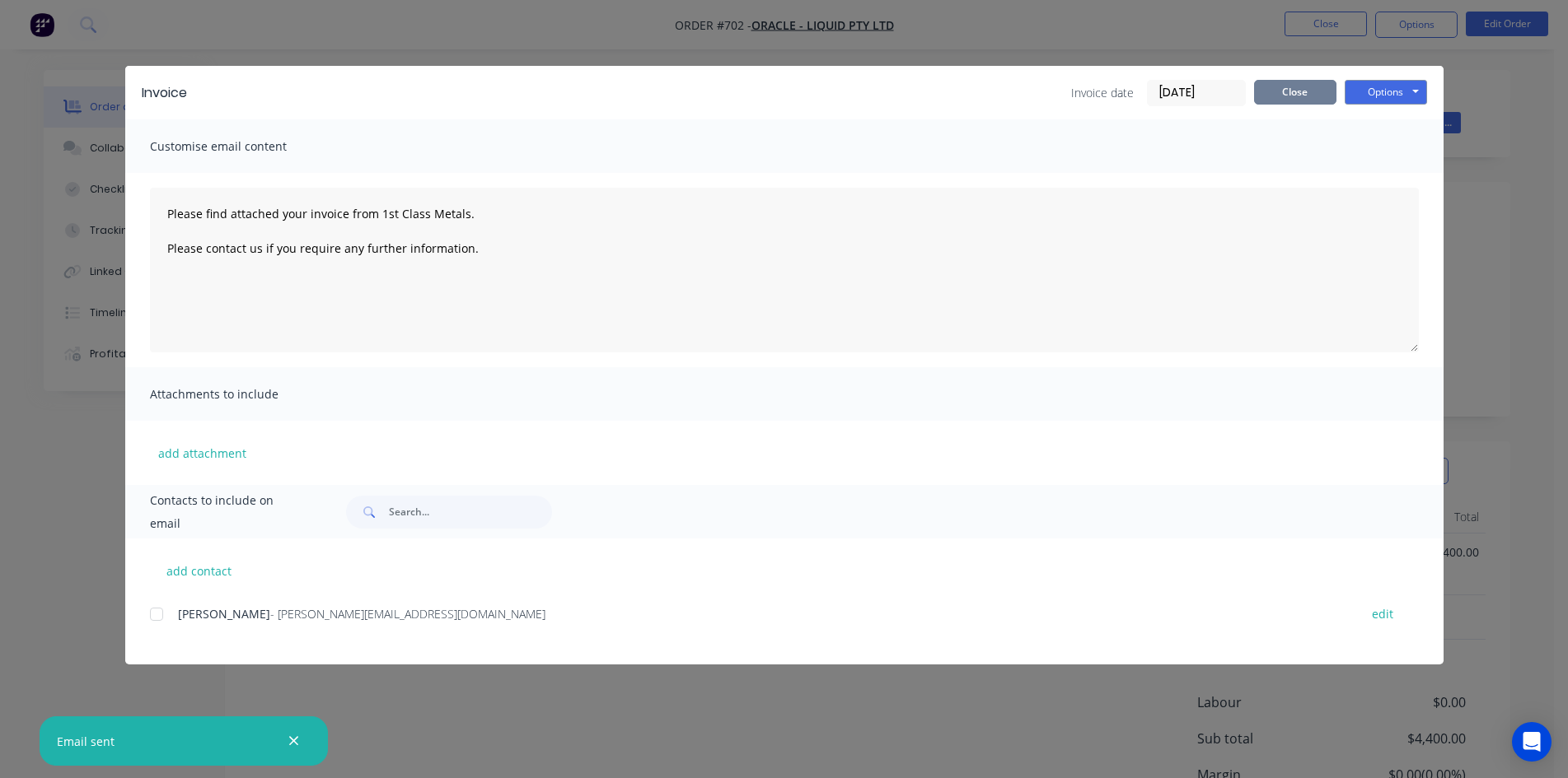
click at [1304, 85] on button "Close" at bounding box center [1295, 92] width 82 height 25
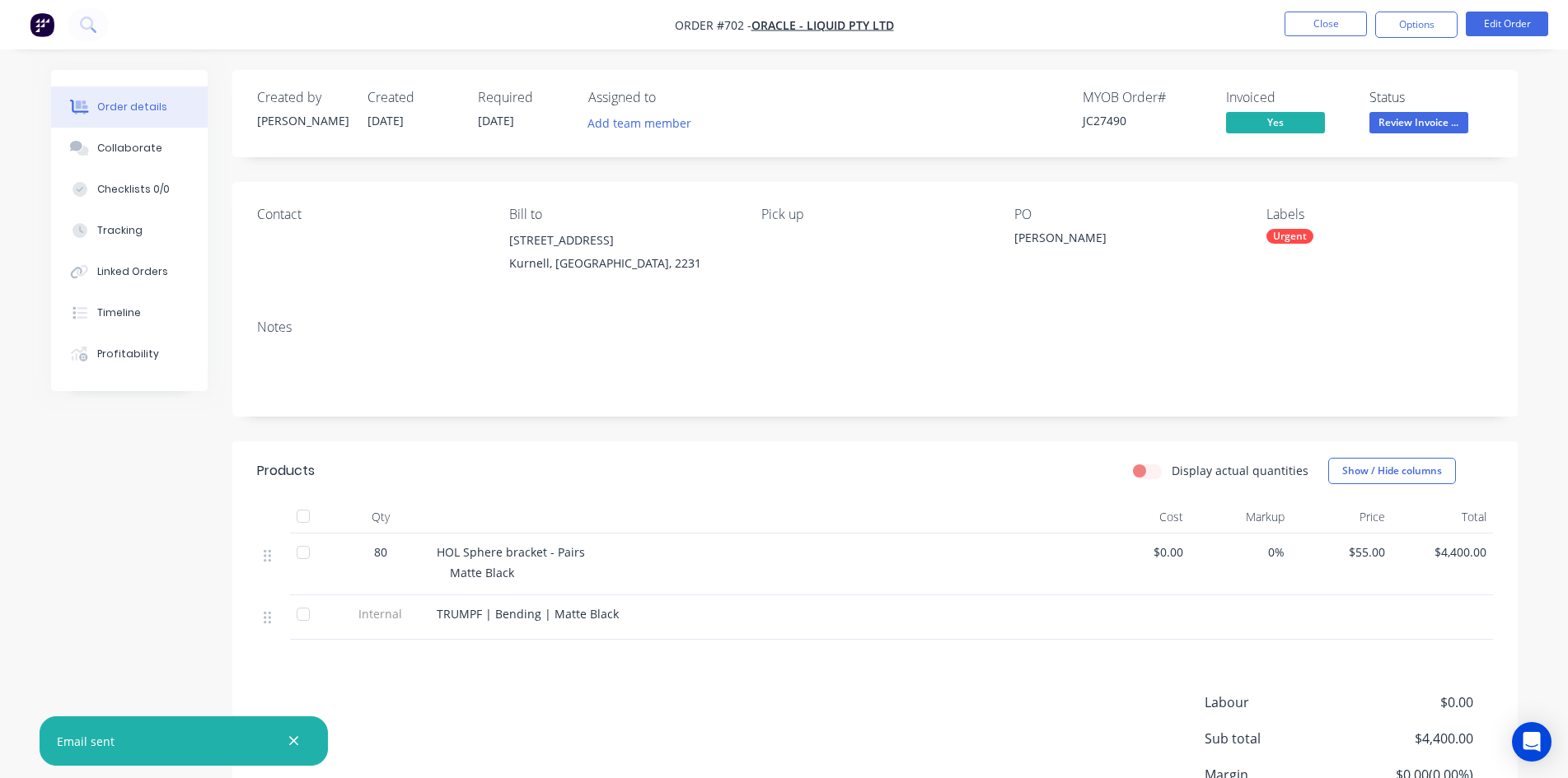
click at [1431, 132] on span "Review Invoice ..." at bounding box center [1419, 122] width 99 height 20
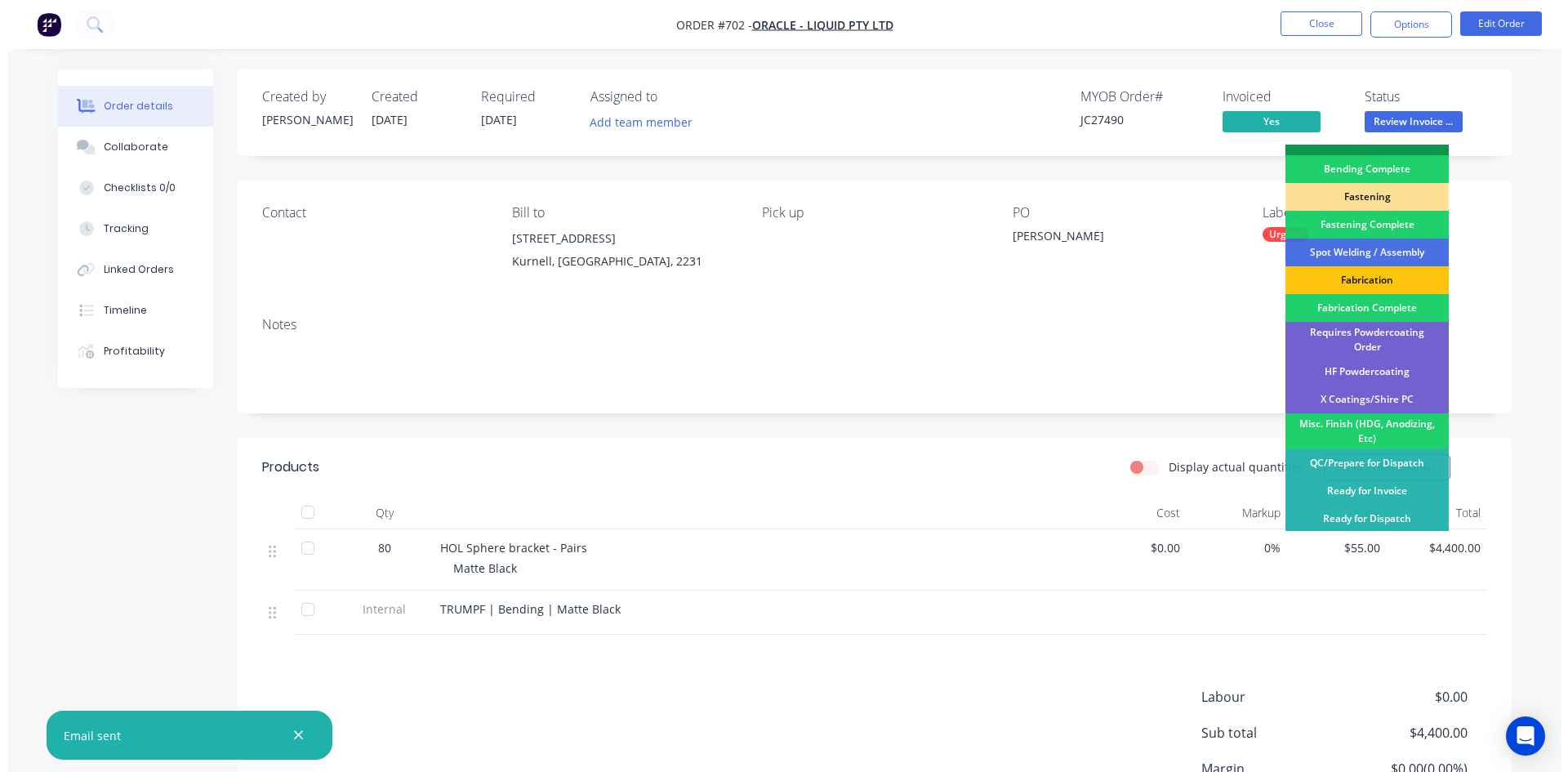
scroll to position [463, 0]
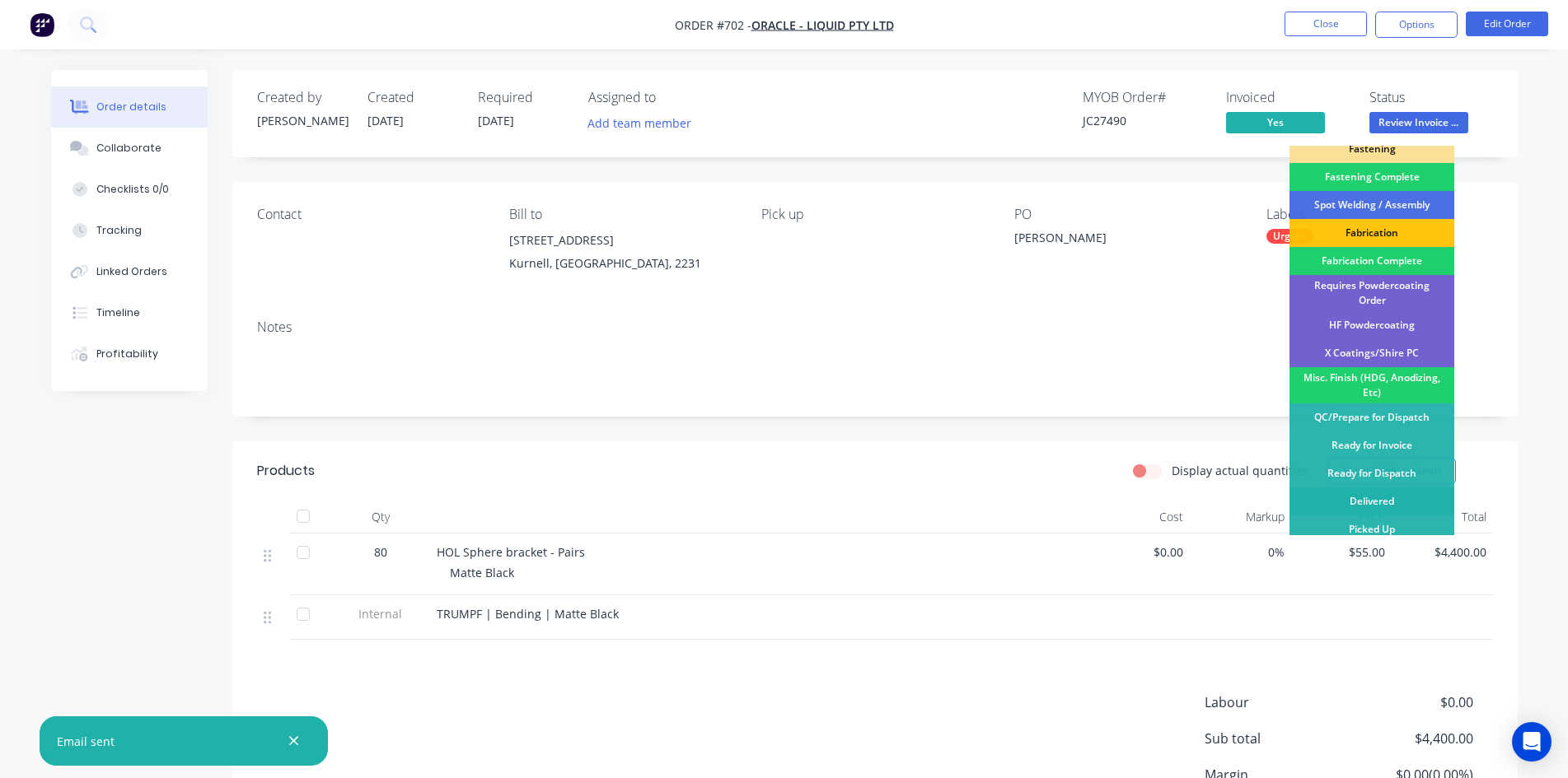
click at [1322, 497] on div "Delivered" at bounding box center [1371, 501] width 165 height 28
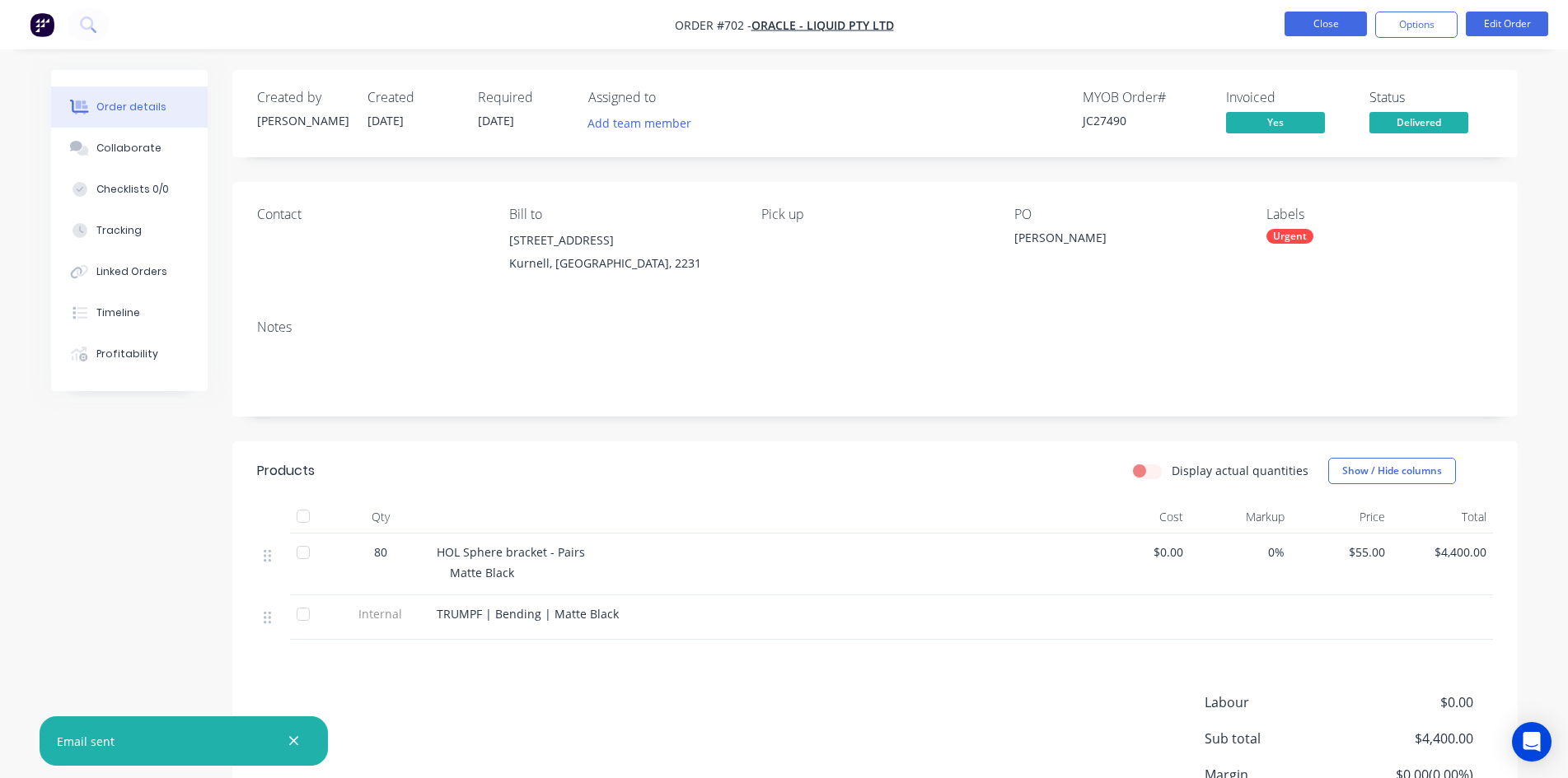
click at [1347, 30] on button "Close" at bounding box center [1325, 24] width 82 height 25
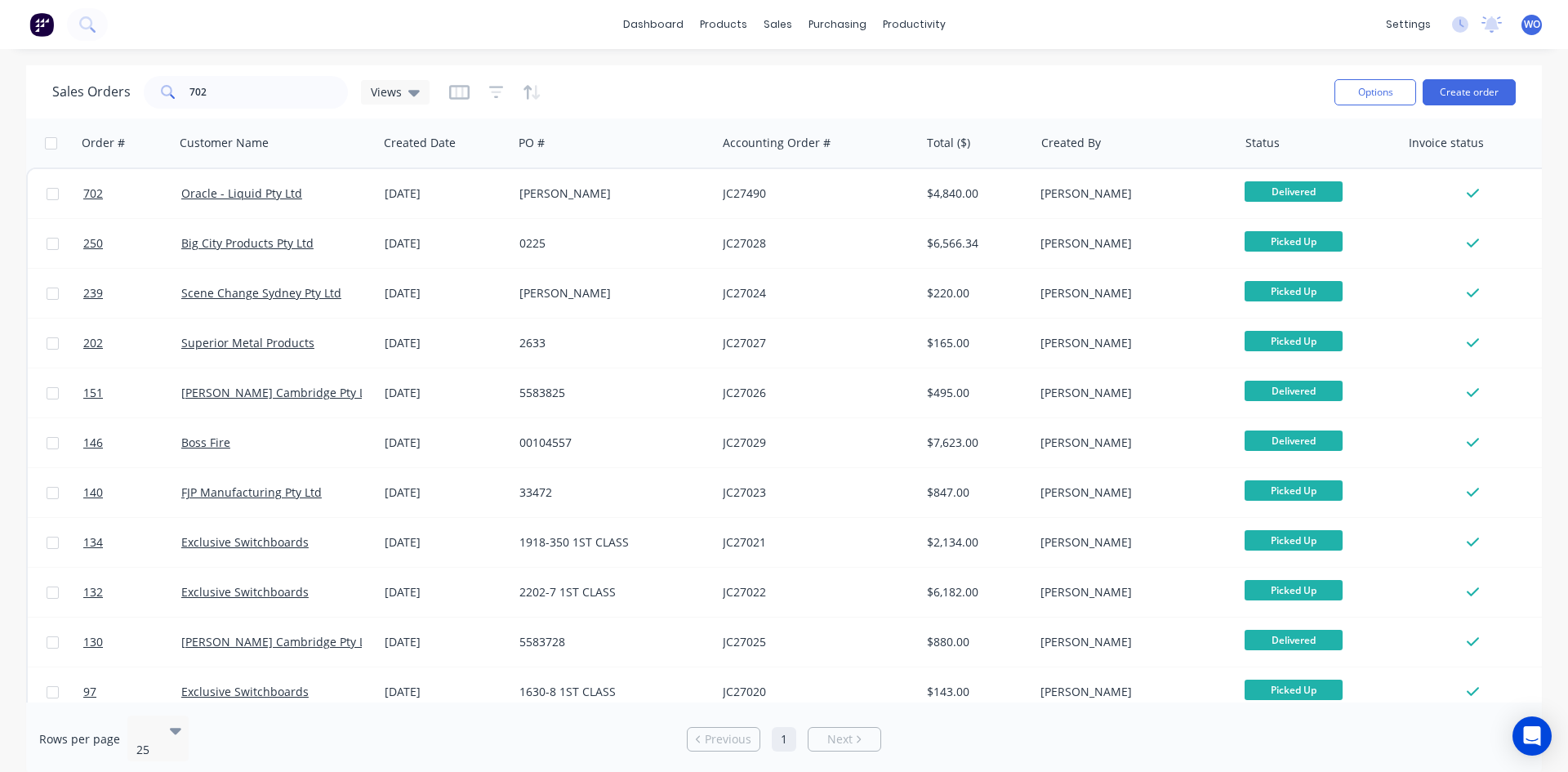
click at [46, 30] on img at bounding box center [42, 25] width 25 height 25
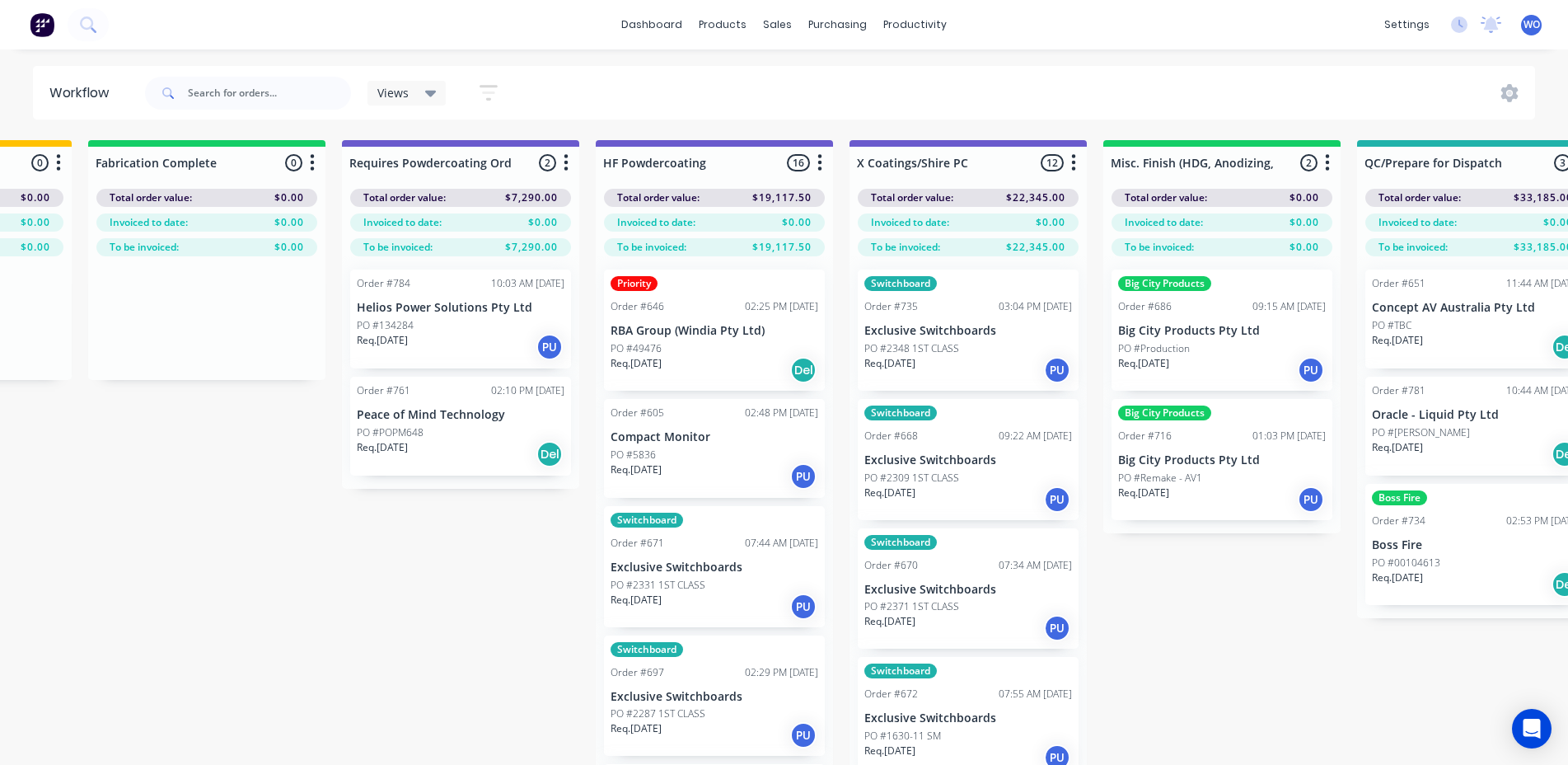
scroll to position [0, 5034]
